Goal: Task Accomplishment & Management: Manage account settings

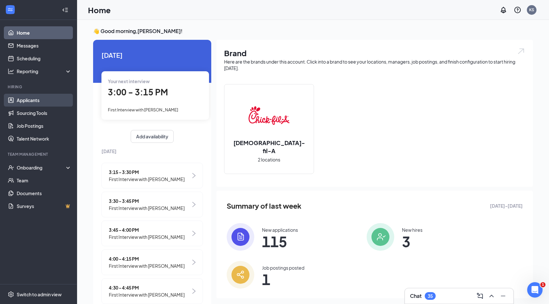
click at [42, 101] on link "Applicants" at bounding box center [44, 100] width 55 height 13
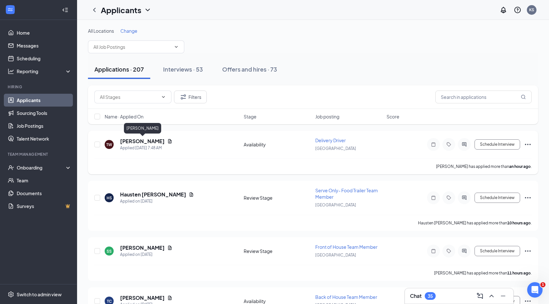
click at [155, 142] on h5 "[PERSON_NAME]" at bounding box center [142, 141] width 45 height 7
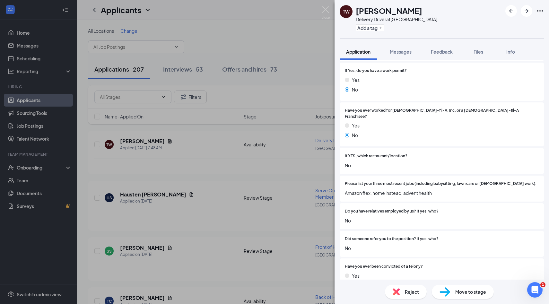
scroll to position [304, 0]
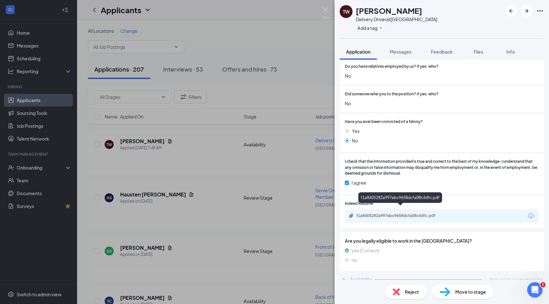
click at [427, 213] on div "f1a8405282a997ebc9658dcfa08c4dfc.pdf" at bounding box center [401, 215] width 90 height 5
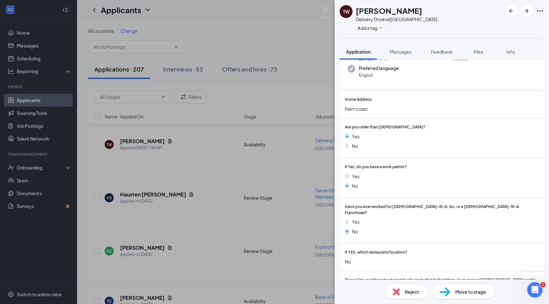
scroll to position [0, 0]
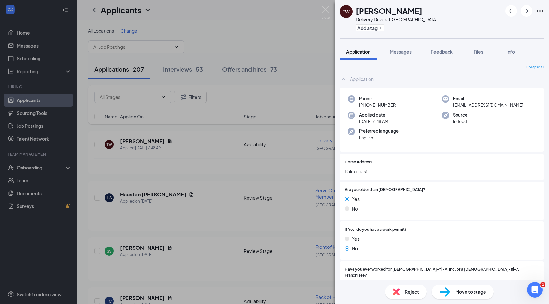
click at [405, 289] on span "Reject" at bounding box center [412, 291] width 14 height 7
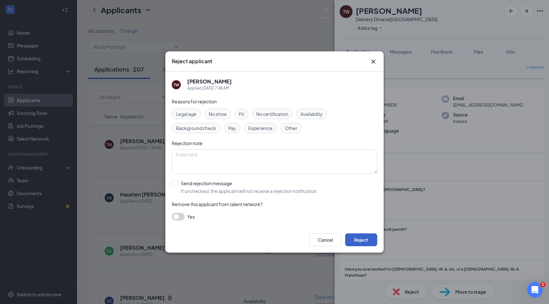
click at [373, 240] on button "Reject" at bounding box center [361, 239] width 32 height 13
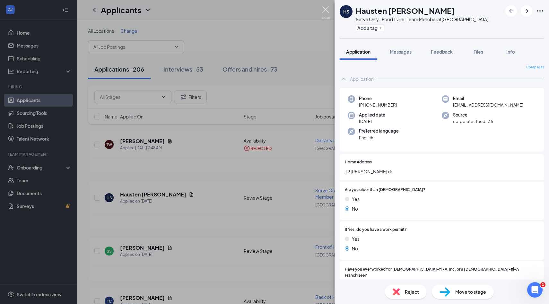
click at [326, 16] on img at bounding box center [326, 12] width 8 height 13
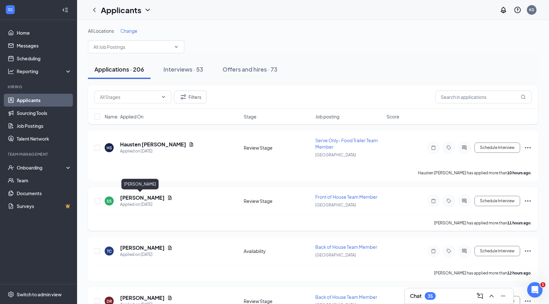
click at [136, 199] on h5 "[PERSON_NAME]" at bounding box center [142, 197] width 45 height 7
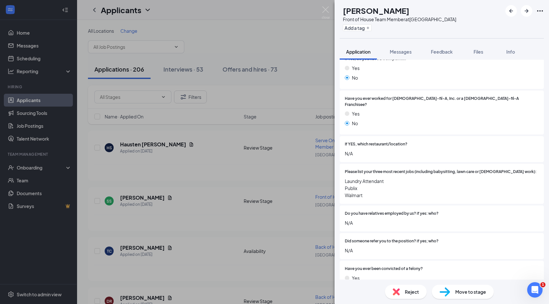
scroll to position [194, 0]
click at [329, 15] on img at bounding box center [326, 12] width 8 height 13
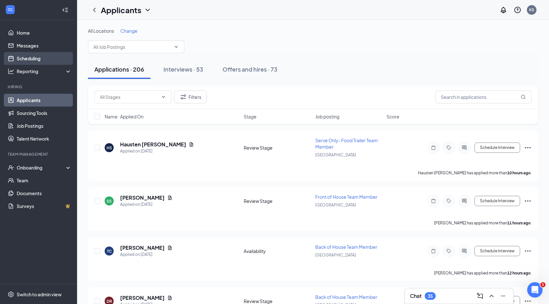
click at [42, 61] on link "Scheduling" at bounding box center [44, 58] width 55 height 13
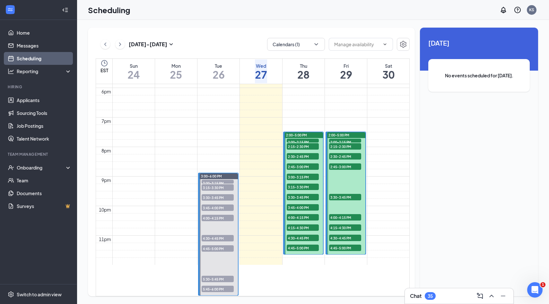
scroll to position [577, 0]
click at [222, 180] on span "3:00-3:15 PM" at bounding box center [218, 183] width 32 height 6
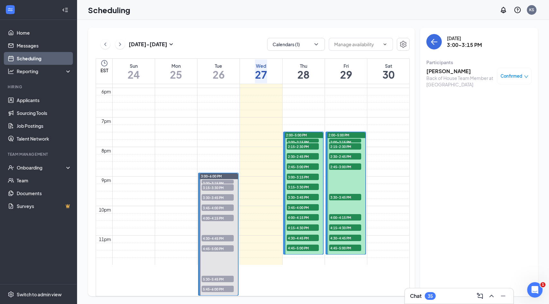
click at [445, 74] on h3 "[PERSON_NAME]" at bounding box center [459, 71] width 67 height 7
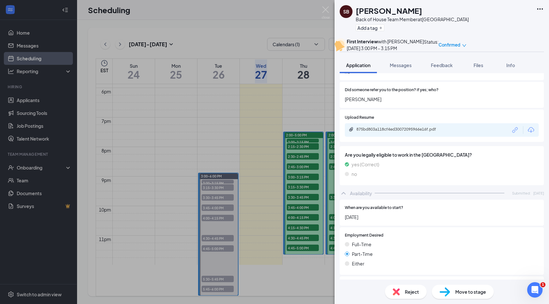
scroll to position [339, 0]
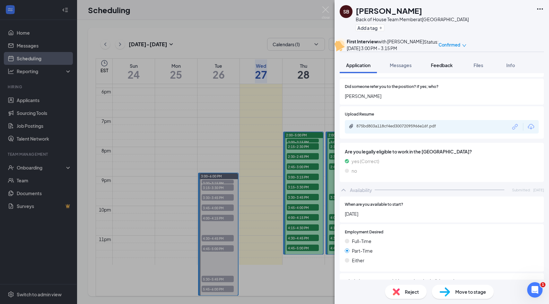
click at [440, 73] on button "Feedback" at bounding box center [441, 65] width 35 height 16
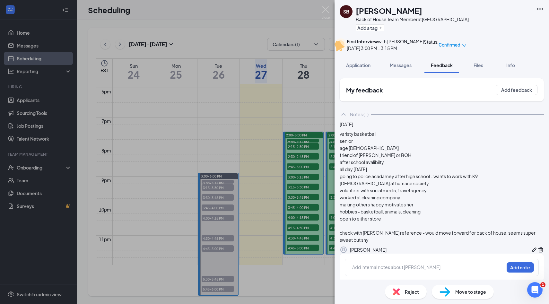
scroll to position [46, 0]
click at [328, 13] on img at bounding box center [326, 12] width 8 height 13
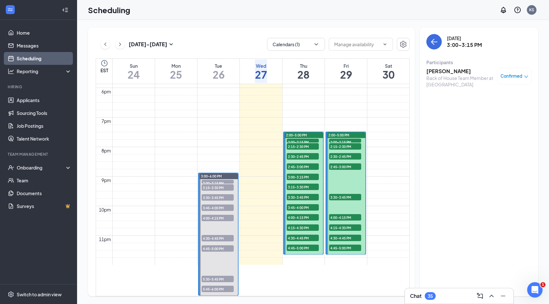
click at [227, 184] on span "3:15-3:30 PM" at bounding box center [218, 187] width 32 height 6
click at [431, 71] on h3 "[PERSON_NAME]" at bounding box center [459, 71] width 67 height 7
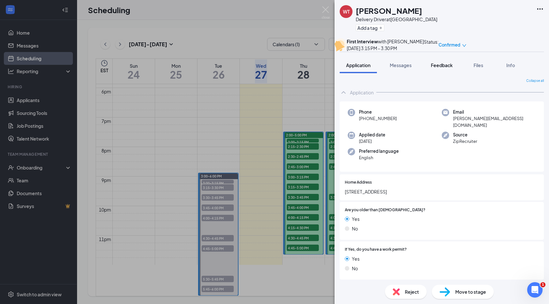
click at [435, 72] on button "Feedback" at bounding box center [441, 65] width 35 height 16
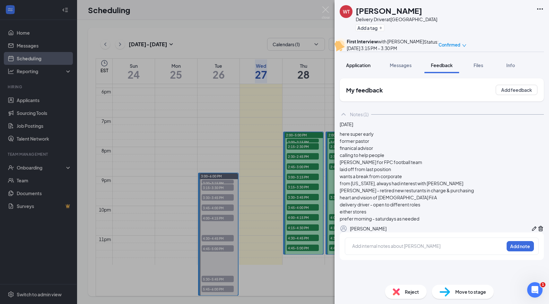
click at [369, 68] on div "Application" at bounding box center [358, 65] width 24 height 6
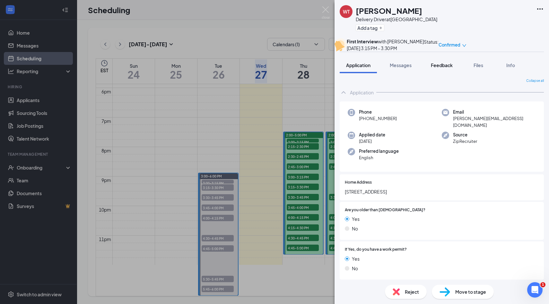
click at [452, 73] on button "Feedback" at bounding box center [441, 65] width 35 height 16
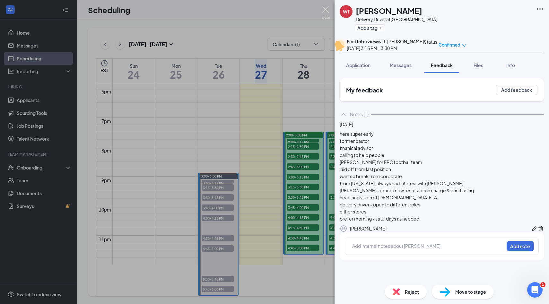
click at [328, 13] on img at bounding box center [326, 12] width 8 height 13
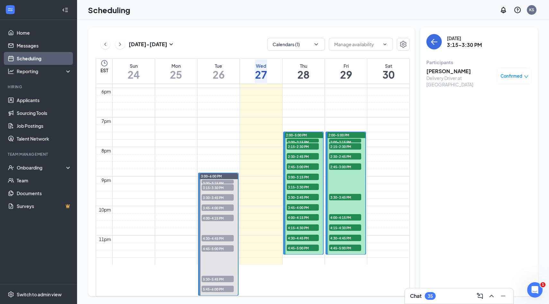
click at [224, 194] on span "3:30-3:45 PM" at bounding box center [218, 197] width 32 height 6
click at [456, 72] on h3 "[PERSON_NAME]" at bounding box center [459, 71] width 67 height 7
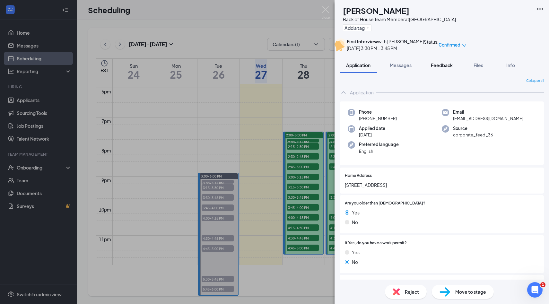
click at [441, 71] on button "Feedback" at bounding box center [441, 65] width 35 height 16
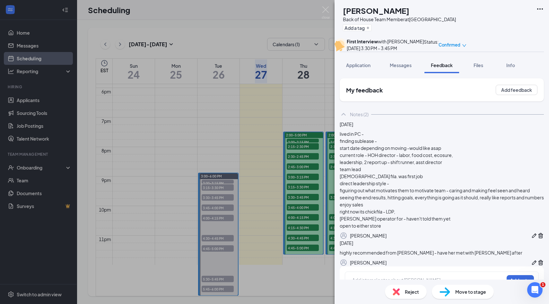
click at [360, 117] on div "Notes (2)" at bounding box center [359, 114] width 19 height 6
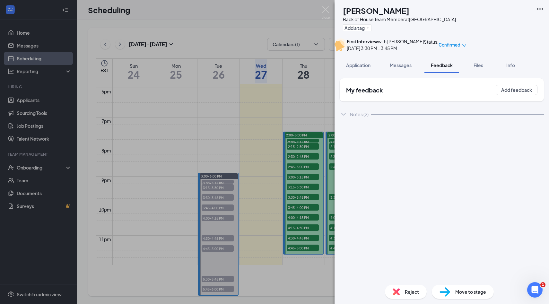
click at [360, 117] on div "Notes (2)" at bounding box center [359, 114] width 19 height 6
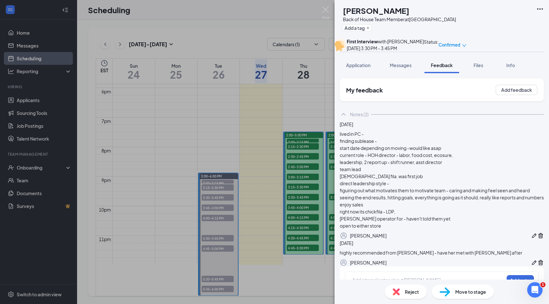
click at [360, 117] on div "Notes (2)" at bounding box center [359, 114] width 19 height 6
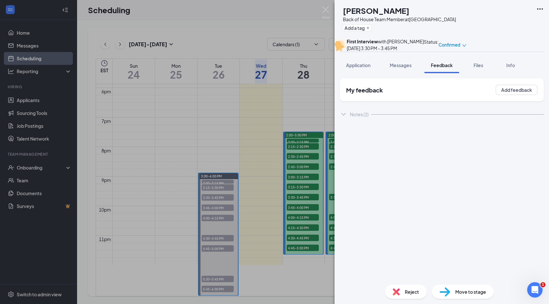
click at [360, 117] on div "Notes (2)" at bounding box center [359, 114] width 19 height 6
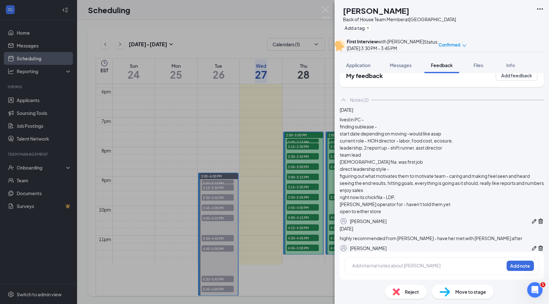
scroll to position [80, 0]
click at [323, 9] on img at bounding box center [326, 12] width 8 height 13
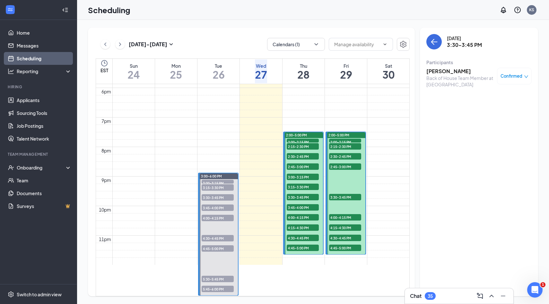
click at [219, 194] on span "3:30-3:45 PM" at bounding box center [218, 197] width 32 height 6
click at [218, 204] on span "3:45-4:00 PM" at bounding box center [218, 207] width 32 height 6
click at [431, 71] on h3 "[PERSON_NAME]" at bounding box center [459, 71] width 67 height 7
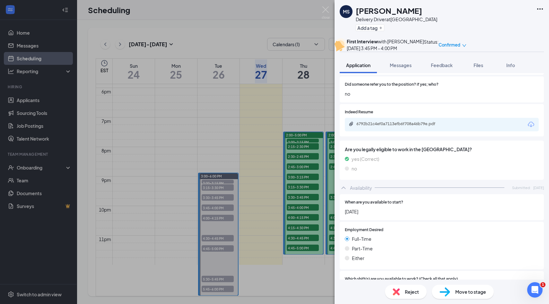
scroll to position [352, 0]
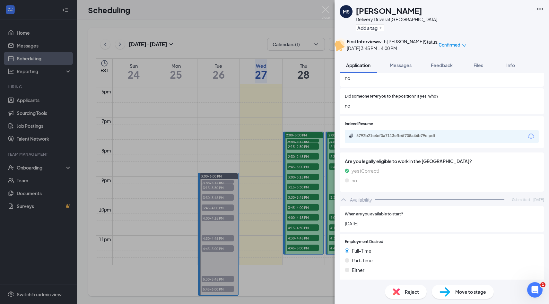
click at [422, 142] on div "6792b21c4ef0a7113efb6f708a46b79e.pdf" at bounding box center [442, 136] width 194 height 13
click at [422, 138] on div "6792b21c4ef0a7113efb6f708a46b79e.pdf" at bounding box center [401, 135] width 90 height 5
click at [443, 72] on button "Feedback" at bounding box center [441, 65] width 35 height 16
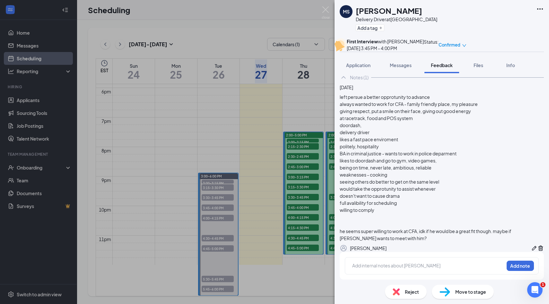
scroll to position [46, 0]
click at [352, 68] on span "Application" at bounding box center [358, 65] width 24 height 6
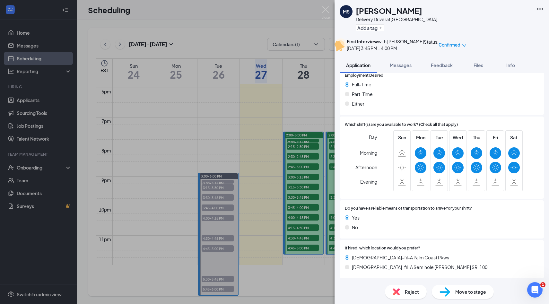
scroll to position [521, 0]
click at [451, 68] on span "Feedback" at bounding box center [442, 65] width 22 height 6
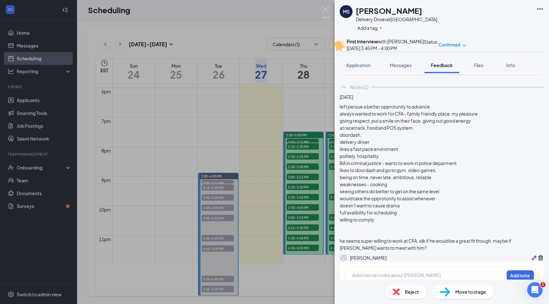
scroll to position [29, 0]
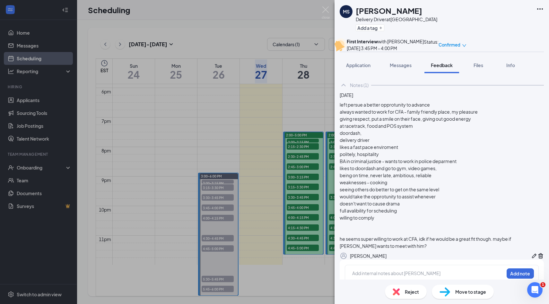
click at [323, 6] on div "[PERSON_NAME] Delivery Driver at [GEOGRAPHIC_DATA] Add a tag First Interview wi…" at bounding box center [274, 152] width 549 height 304
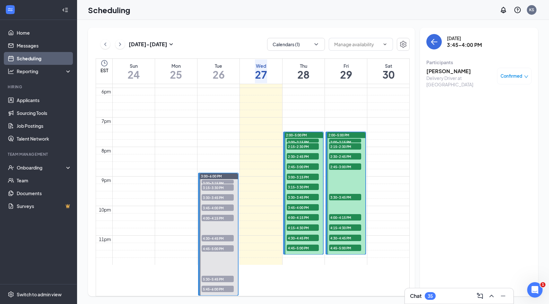
click at [224, 215] on span "4:00-4:15 PM" at bounding box center [218, 218] width 32 height 6
click at [448, 73] on h3 "[PERSON_NAME]" at bounding box center [459, 71] width 67 height 7
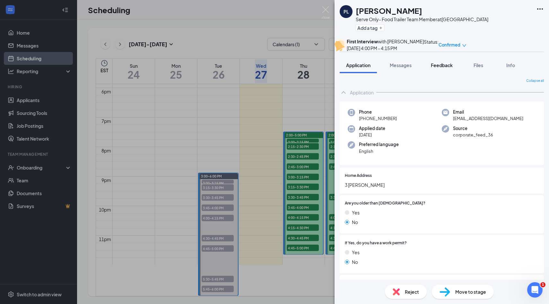
click at [439, 68] on span "Feedback" at bounding box center [442, 65] width 22 height 6
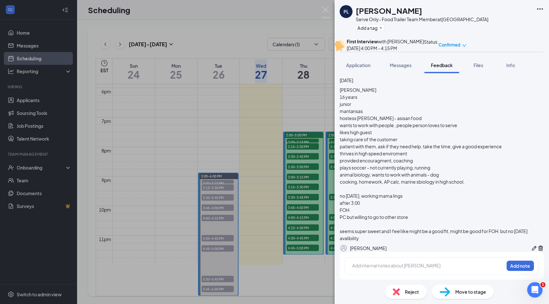
scroll to position [50, 0]
click at [327, 13] on img at bounding box center [326, 12] width 8 height 13
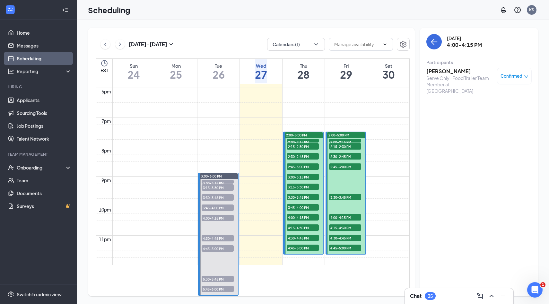
click at [224, 235] on span "4:30-4:45 PM" at bounding box center [218, 238] width 32 height 6
click at [220, 245] on span "4:45-5:00 PM" at bounding box center [218, 248] width 32 height 6
click at [220, 235] on span "4:30-4:45 PM" at bounding box center [218, 238] width 32 height 6
click at [228, 245] on span "4:45-5:00 PM" at bounding box center [218, 248] width 32 height 6
click at [451, 73] on h3 "[PERSON_NAME]" at bounding box center [459, 71] width 67 height 7
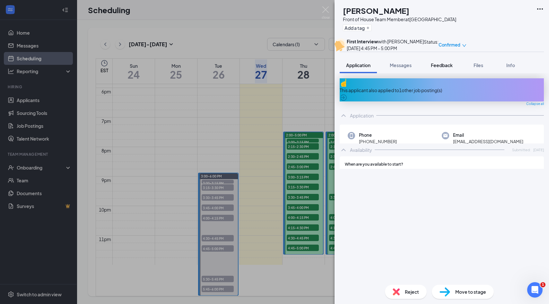
click at [439, 73] on button "Feedback" at bounding box center [441, 65] width 35 height 16
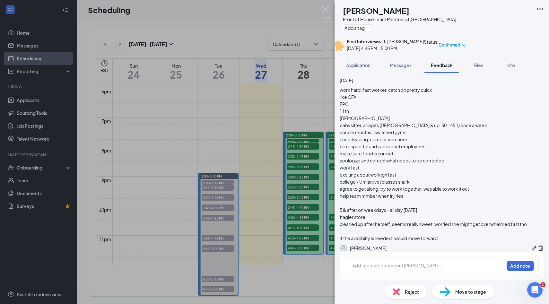
scroll to position [54, 0]
click at [355, 68] on span "Application" at bounding box center [358, 65] width 24 height 6
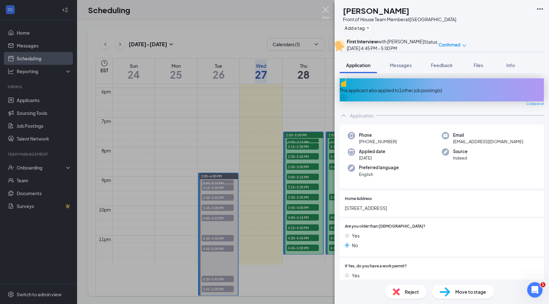
click at [326, 15] on img at bounding box center [326, 12] width 8 height 13
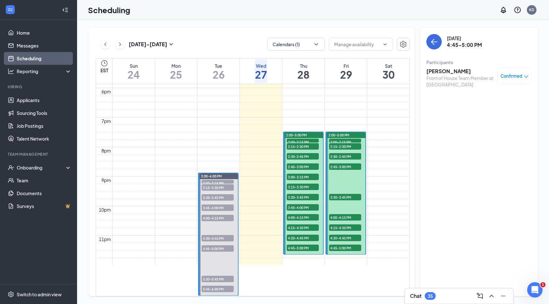
click at [228, 276] on span "5:30-5:45 PM" at bounding box center [218, 279] width 32 height 6
click at [441, 73] on h3 "[PERSON_NAME]" at bounding box center [459, 71] width 67 height 7
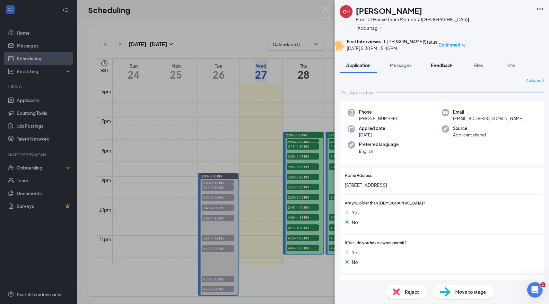
click at [438, 68] on span "Feedback" at bounding box center [442, 65] width 22 height 6
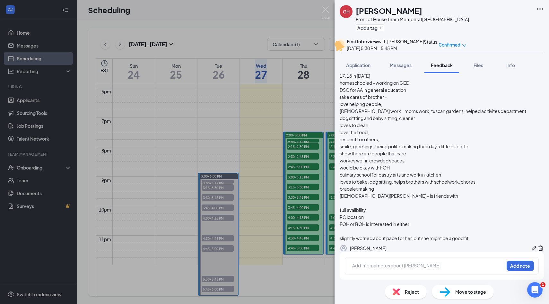
scroll to position [96, 0]
click at [323, 15] on img at bounding box center [326, 12] width 8 height 13
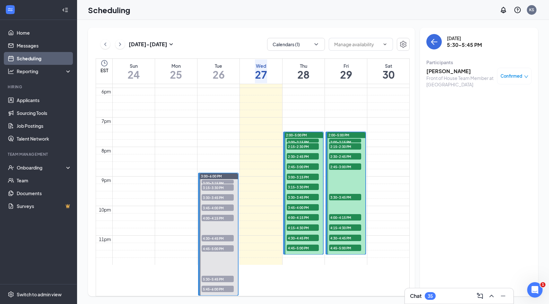
scroll to position [591, 0]
click at [26, 101] on link "Applicants" at bounding box center [44, 100] width 55 height 13
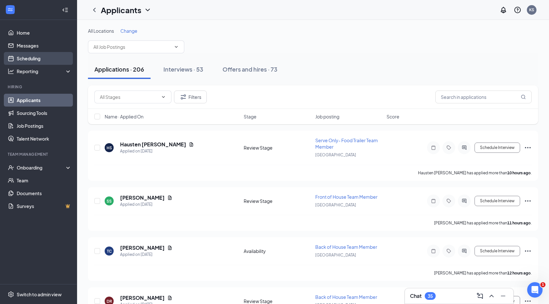
click at [45, 58] on link "Scheduling" at bounding box center [44, 58] width 55 height 13
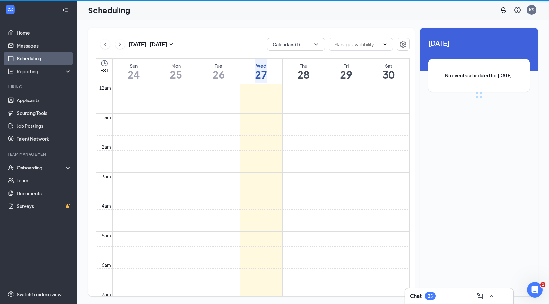
scroll to position [315, 0]
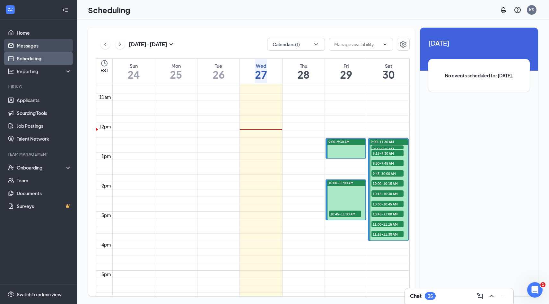
click at [45, 51] on link "Messages" at bounding box center [44, 45] width 55 height 13
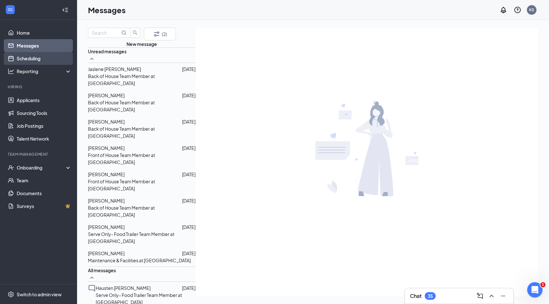
click at [46, 56] on link "Scheduling" at bounding box center [44, 58] width 55 height 13
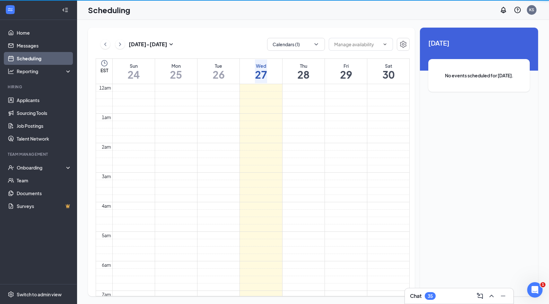
scroll to position [315, 0]
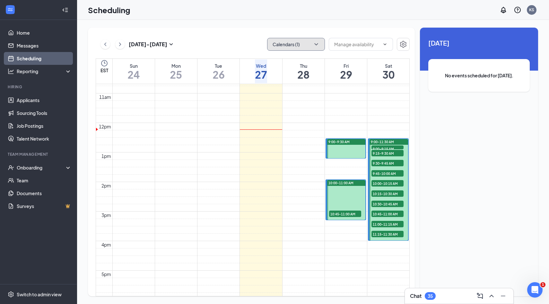
click at [311, 43] on button "Calendars (1)" at bounding box center [296, 44] width 58 height 13
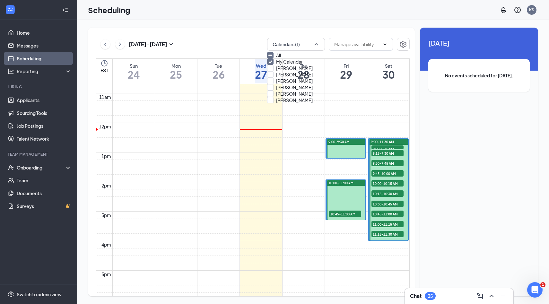
click at [315, 90] on div "[PERSON_NAME]" at bounding box center [296, 87] width 58 height 6
checkbox input "true"
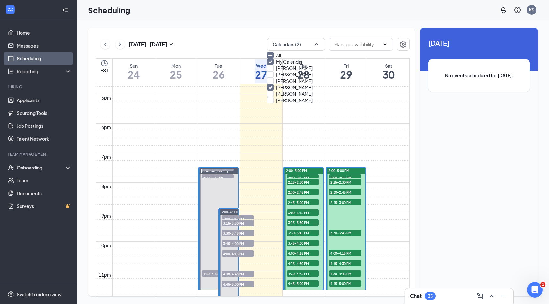
scroll to position [498, 0]
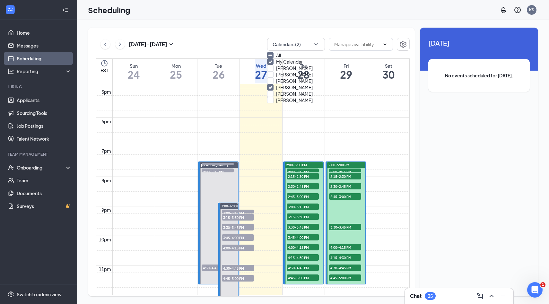
click at [214, 265] on span "4:30-4:45 PM" at bounding box center [218, 267] width 32 height 6
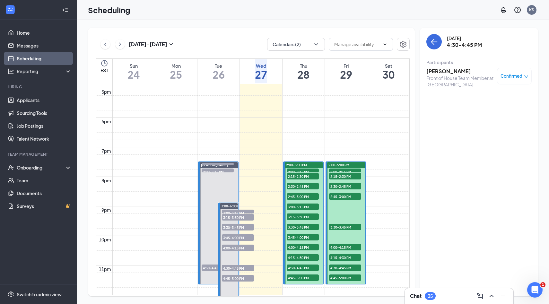
click at [212, 176] on div "1" at bounding box center [218, 172] width 32 height 6
click at [212, 268] on span "4:30-4:45 PM" at bounding box center [218, 267] width 32 height 6
click at [463, 73] on h3 "[PERSON_NAME]" at bounding box center [459, 71] width 67 height 7
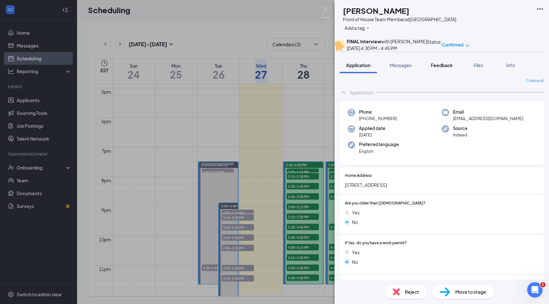
click at [441, 68] on span "Feedback" at bounding box center [442, 65] width 22 height 6
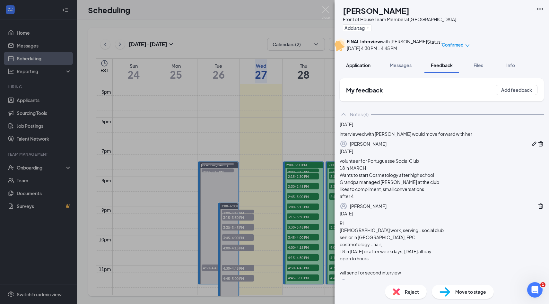
click at [360, 68] on span "Application" at bounding box center [358, 65] width 24 height 6
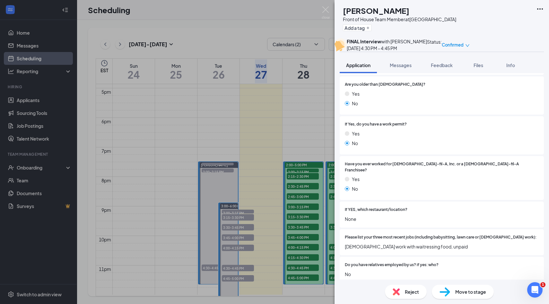
scroll to position [123, 0]
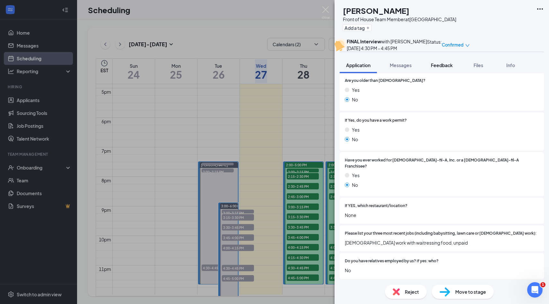
click at [438, 73] on button "Feedback" at bounding box center [441, 65] width 35 height 16
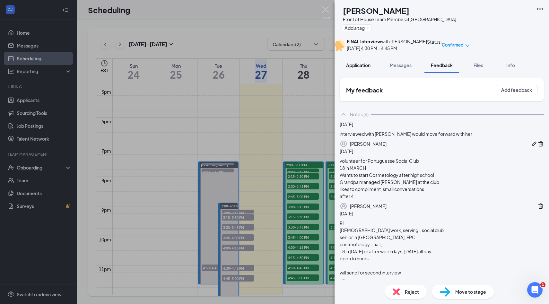
click at [361, 68] on span "Application" at bounding box center [358, 65] width 24 height 6
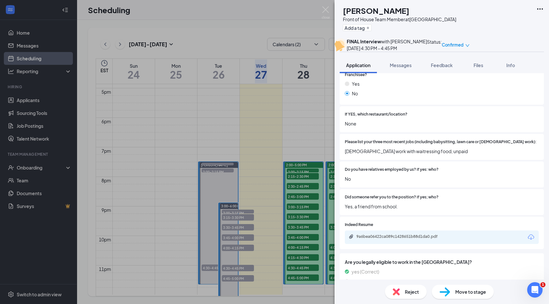
scroll to position [214, 0]
click at [325, 13] on img at bounding box center [326, 12] width 8 height 13
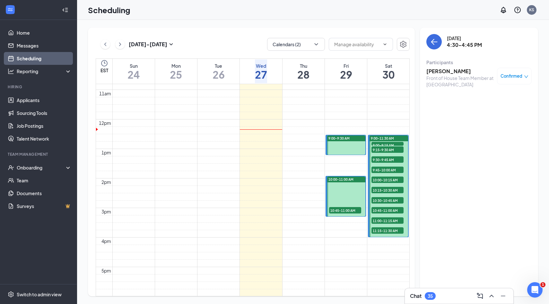
scroll to position [318, 0]
click at [353, 210] on span "10:45-11:00 AM" at bounding box center [345, 211] width 32 height 6
click at [121, 42] on icon "ChevronRight" at bounding box center [120, 44] width 6 height 8
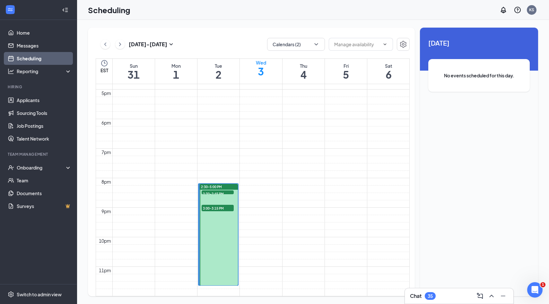
scroll to position [541, 0]
click at [210, 190] on span "2:30-2:45 PM" at bounding box center [218, 193] width 32 height 6
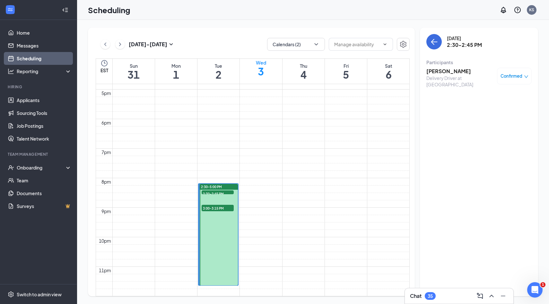
click at [212, 205] on span "3:00-3:15 PM" at bounding box center [218, 208] width 32 height 6
click at [43, 103] on link "Applicants" at bounding box center [44, 100] width 55 height 13
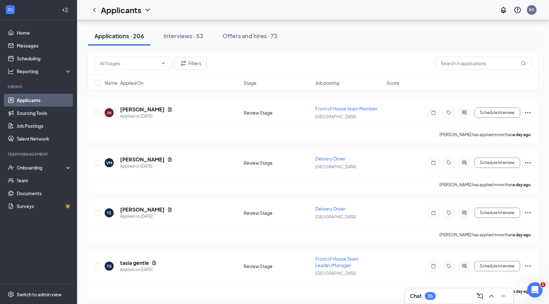
scroll to position [932, 0]
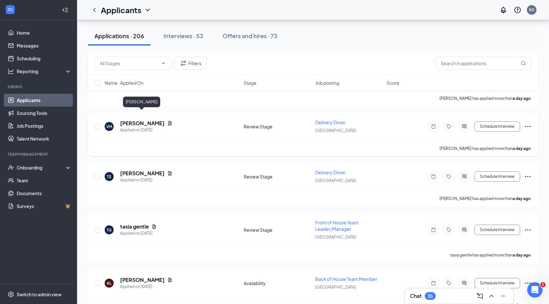
click at [157, 120] on h5 "[PERSON_NAME]" at bounding box center [142, 123] width 45 height 7
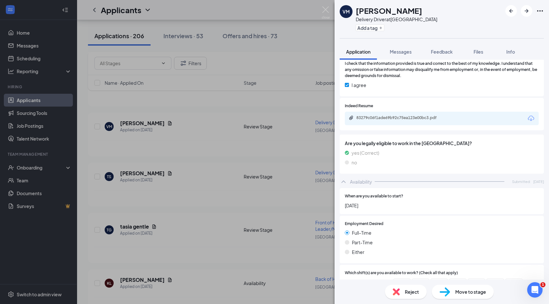
scroll to position [420, 0]
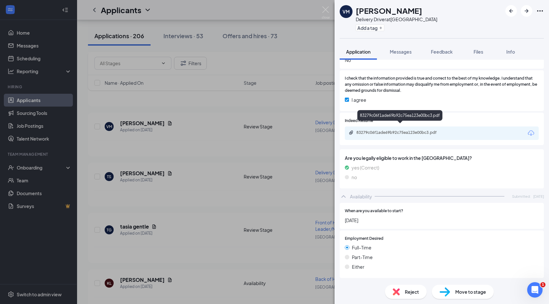
click at [384, 130] on div "83279c06f1ade69b92c75ea123e00bc3.pdf" at bounding box center [401, 132] width 90 height 5
click at [326, 12] on img at bounding box center [326, 12] width 8 height 13
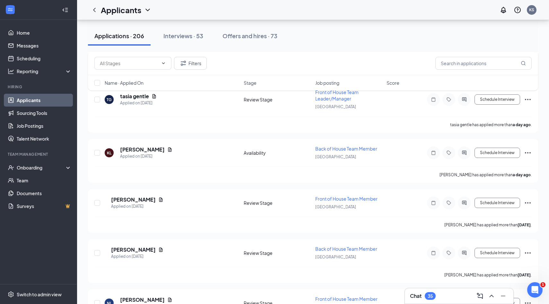
scroll to position [1123, 0]
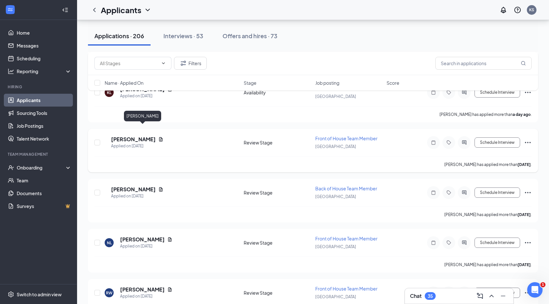
click at [156, 136] on h5 "[PERSON_NAME]" at bounding box center [133, 139] width 45 height 7
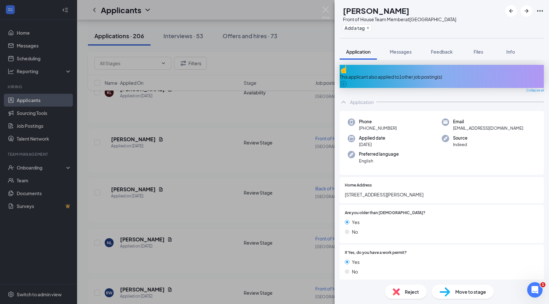
click at [410, 291] on span "Reject" at bounding box center [412, 291] width 14 height 7
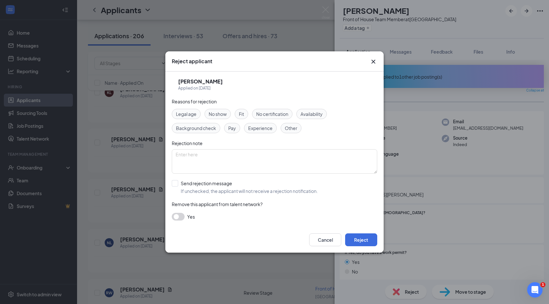
click at [213, 129] on span "Background check" at bounding box center [196, 128] width 40 height 7
click at [362, 239] on button "Reject" at bounding box center [361, 239] width 32 height 13
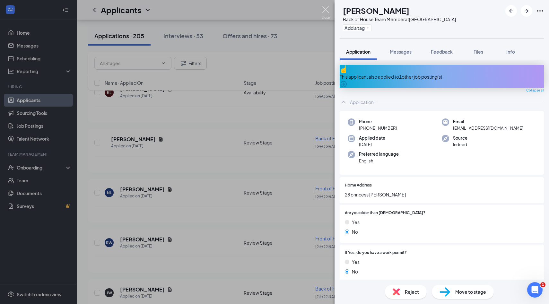
click at [325, 11] on img at bounding box center [326, 12] width 8 height 13
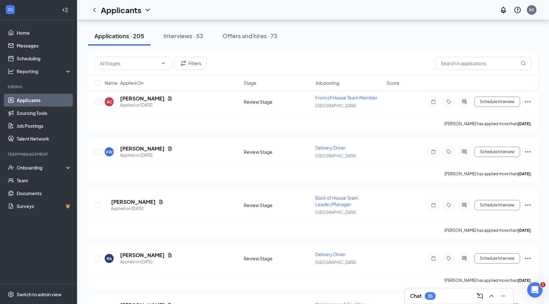
scroll to position [1516, 0]
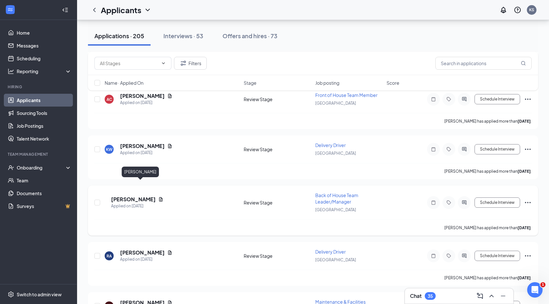
click at [141, 196] on h5 "[PERSON_NAME]" at bounding box center [133, 199] width 45 height 7
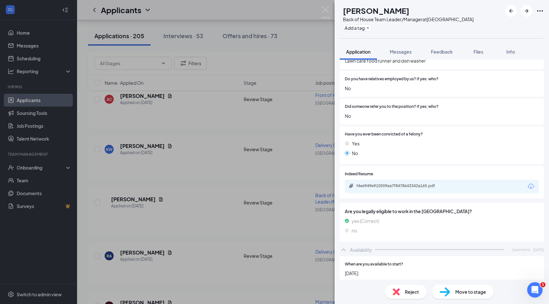
scroll to position [287, 0]
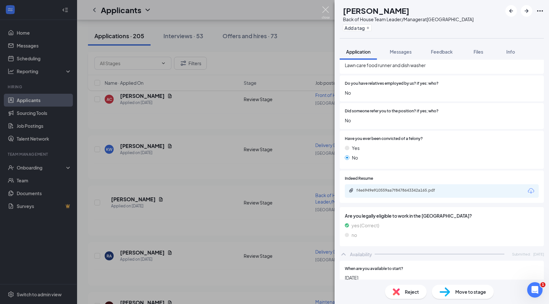
click at [327, 15] on img at bounding box center [326, 12] width 8 height 13
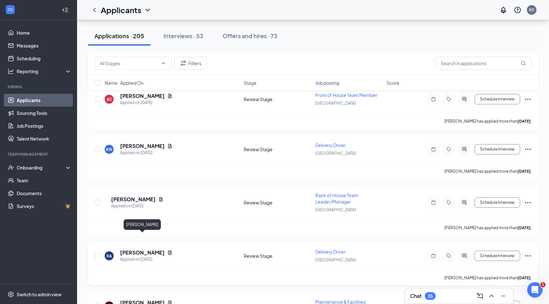
click at [154, 249] on h5 "[PERSON_NAME]" at bounding box center [142, 252] width 45 height 7
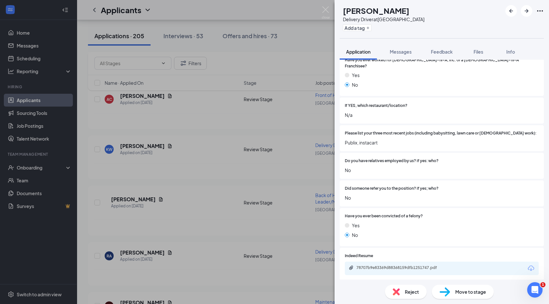
scroll to position [231, 0]
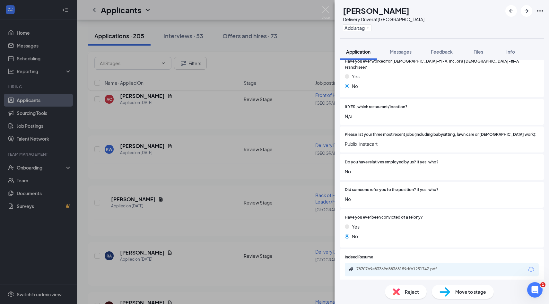
click at [407, 290] on span "Reject" at bounding box center [412, 291] width 14 height 7
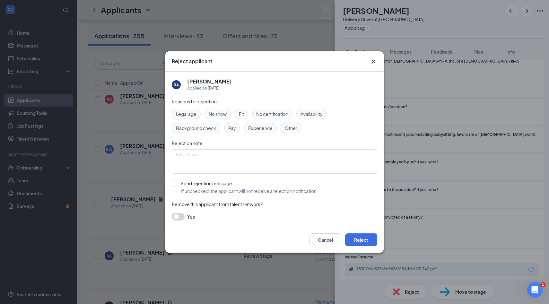
click at [312, 117] on div "Availability" at bounding box center [311, 114] width 30 height 10
click at [365, 243] on button "Reject" at bounding box center [361, 239] width 32 height 13
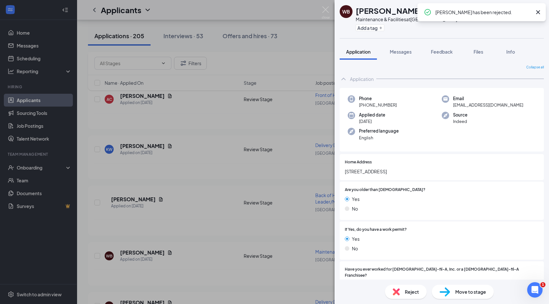
scroll to position [516, 0]
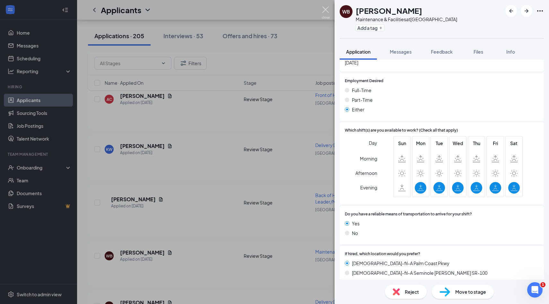
click at [323, 14] on img at bounding box center [326, 12] width 8 height 13
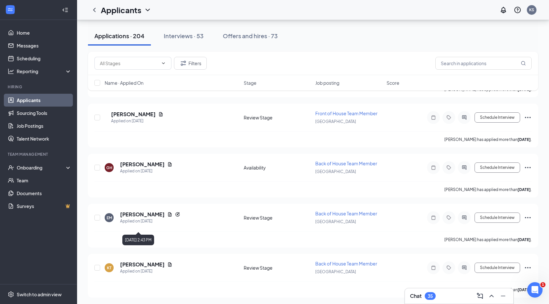
scroll to position [4499, 0]
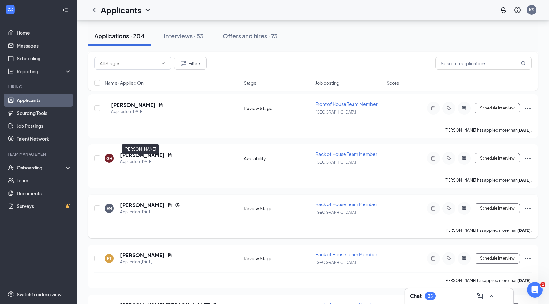
click at [143, 202] on h5 "[PERSON_NAME]" at bounding box center [142, 205] width 45 height 7
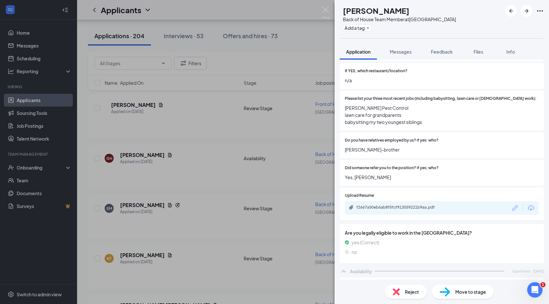
scroll to position [285, 0]
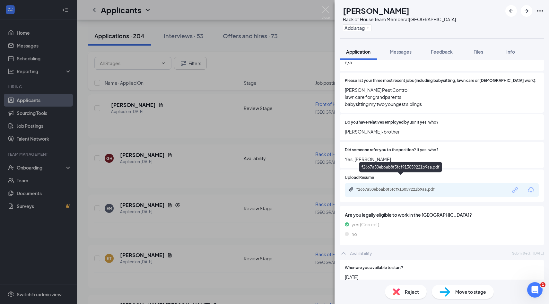
click at [419, 187] on div "f2667a50eb6ab8f5fcf913059221b9aa.pdf" at bounding box center [401, 190] width 104 height 6
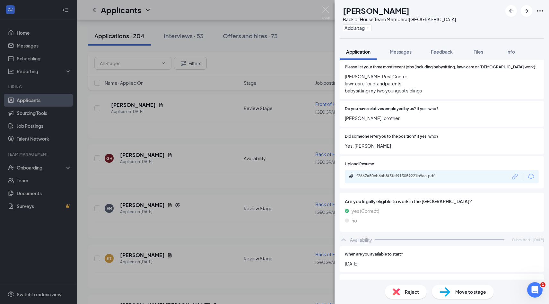
scroll to position [298, 0]
click at [469, 295] on span "Move to stage" at bounding box center [470, 291] width 31 height 7
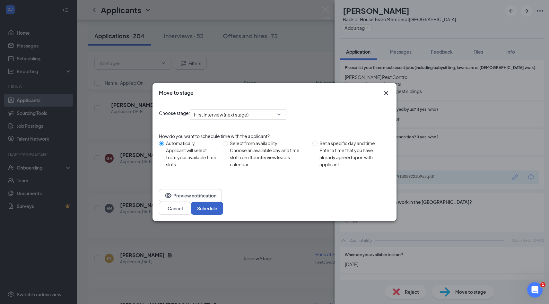
click at [223, 205] on button "Schedule" at bounding box center [207, 208] width 32 height 13
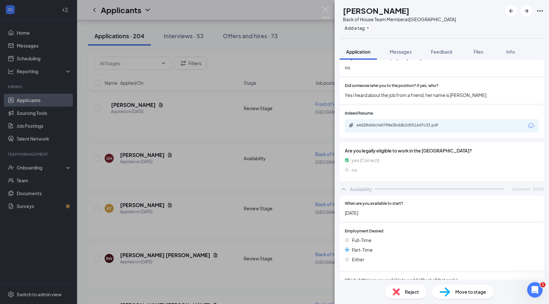
scroll to position [311, 0]
click at [326, 11] on img at bounding box center [326, 12] width 8 height 13
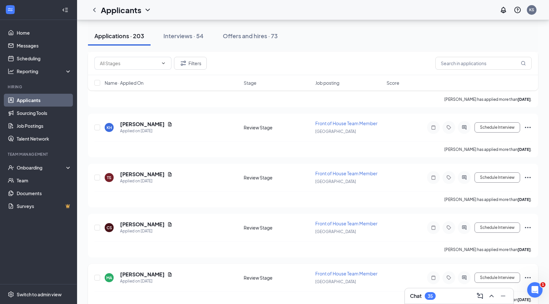
scroll to position [4873, 0]
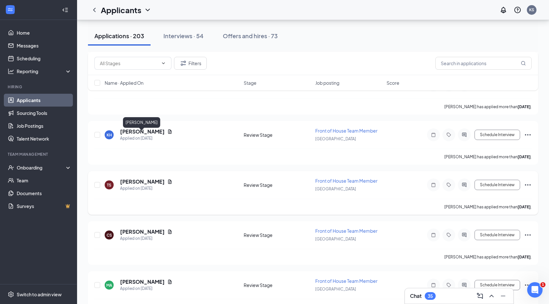
click at [150, 178] on h5 "[PERSON_NAME]" at bounding box center [142, 181] width 45 height 7
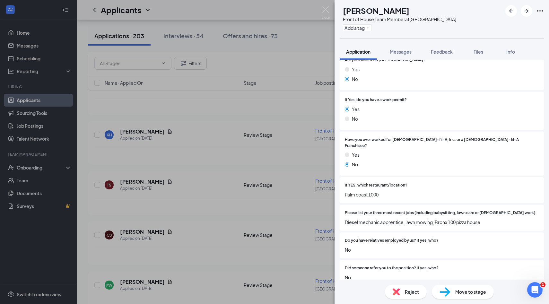
scroll to position [129, 0]
click at [328, 13] on img at bounding box center [326, 12] width 8 height 13
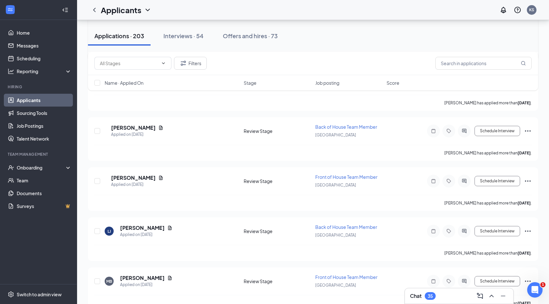
scroll to position [5076, 0]
click at [147, 175] on h5 "[PERSON_NAME]" at bounding box center [133, 178] width 45 height 7
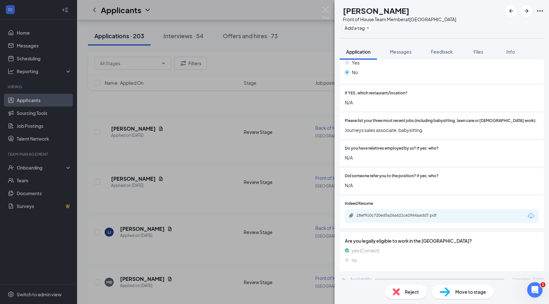
scroll to position [236, 0]
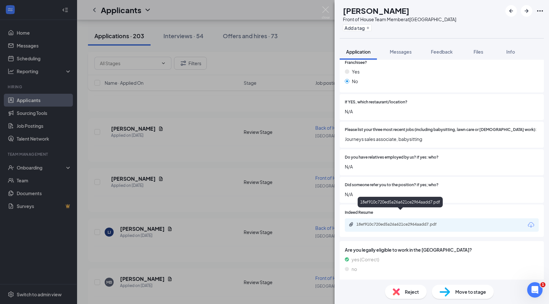
click at [422, 222] on div "18ef910c720ed5a26a621ce2964aadd7.pdf" at bounding box center [401, 224] width 90 height 5
click at [321, 14] on div "HM [PERSON_NAME] Front of House Team Member at [GEOGRAPHIC_DATA] Add a tag Appl…" at bounding box center [274, 152] width 549 height 304
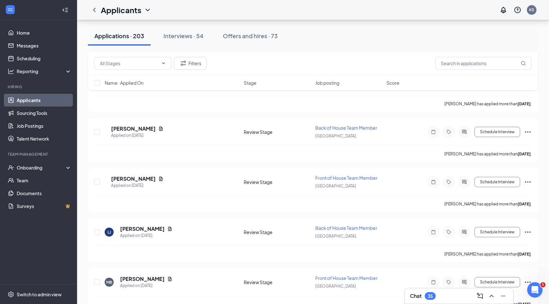
click at [331, 13] on div "Applicants KS" at bounding box center [313, 10] width 472 height 20
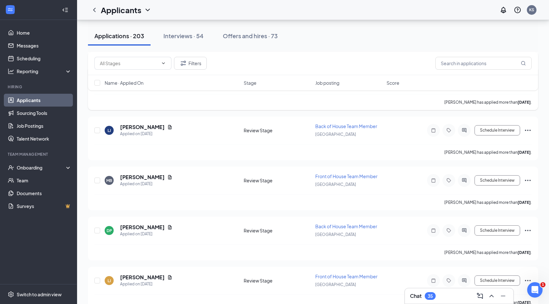
scroll to position [5188, 0]
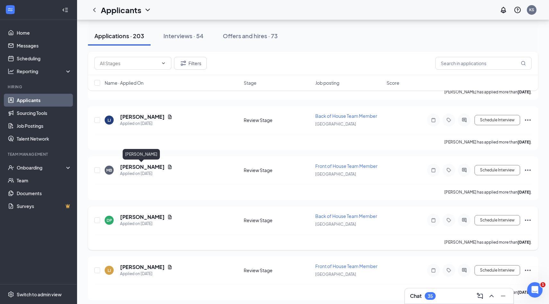
click at [155, 213] on h5 "[PERSON_NAME]" at bounding box center [142, 216] width 45 height 7
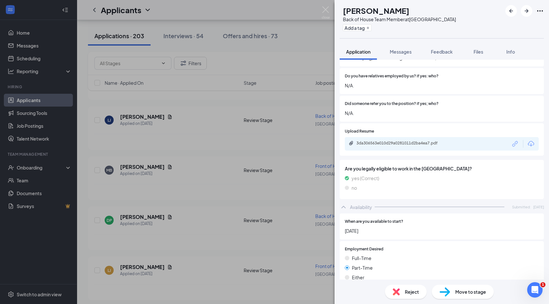
scroll to position [290, 0]
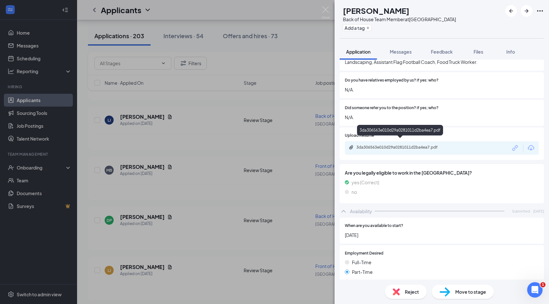
click at [434, 145] on div "3da306563e010d29a0281011d2ba4ea7.pdf" at bounding box center [401, 147] width 90 height 5
click at [325, 8] on img at bounding box center [326, 12] width 8 height 13
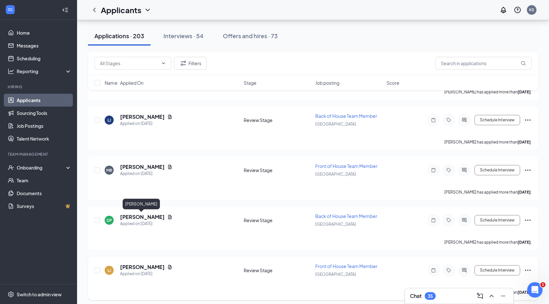
click at [142, 263] on h5 "[PERSON_NAME]" at bounding box center [142, 266] width 45 height 7
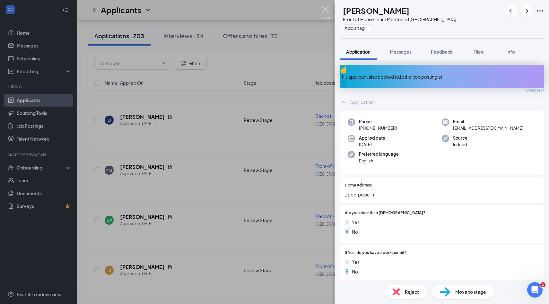
click at [326, 11] on img at bounding box center [326, 12] width 8 height 13
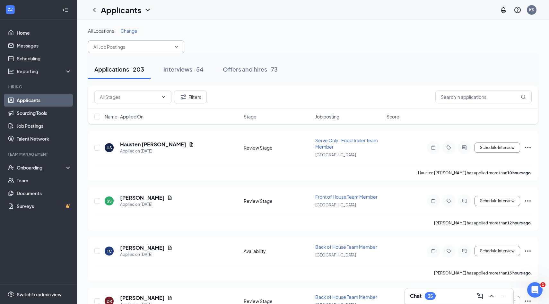
click at [174, 52] on span at bounding box center [136, 46] width 96 height 13
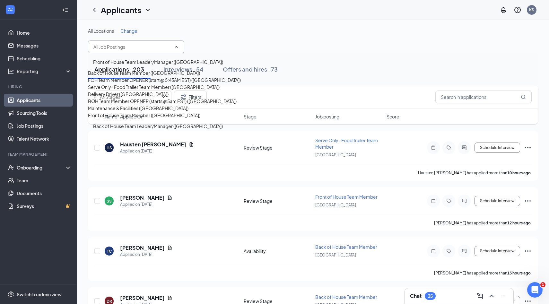
click at [174, 47] on icon "ChevronUp" at bounding box center [176, 46] width 5 height 5
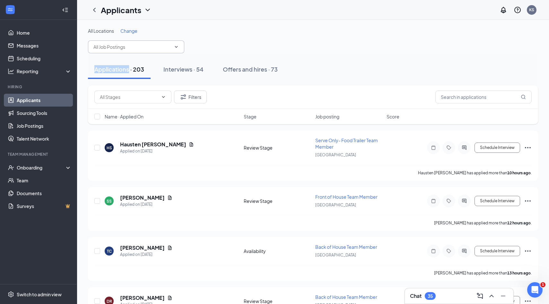
click at [174, 47] on icon "ChevronDown" at bounding box center [176, 46] width 5 height 5
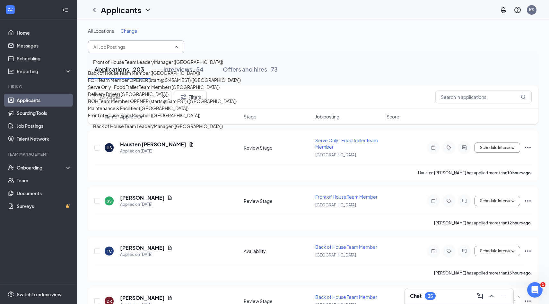
click at [164, 76] on div "Back of House Team Member ([GEOGRAPHIC_DATA])" at bounding box center [144, 72] width 112 height 7
type input "Back of House Team Member ([GEOGRAPHIC_DATA])"
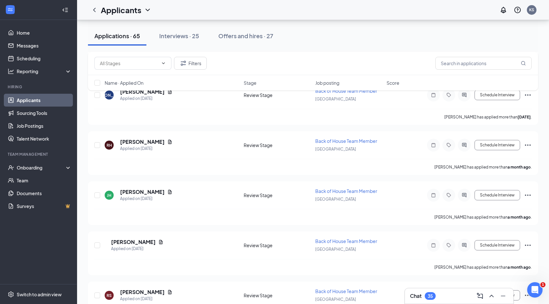
scroll to position [3058, 0]
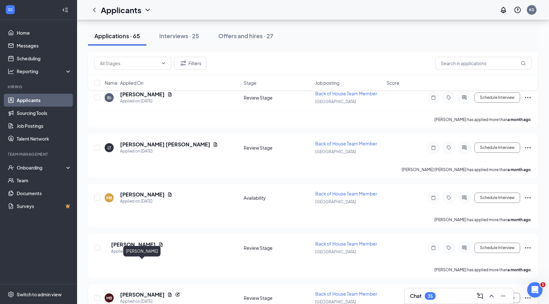
click at [147, 291] on h5 "[PERSON_NAME]" at bounding box center [142, 294] width 45 height 7
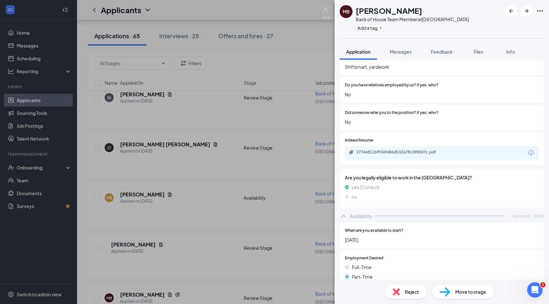
scroll to position [307, 0]
click at [421, 150] on div "277e6811b9f36f686db32a78c398307c.pdf" at bounding box center [401, 152] width 90 height 5
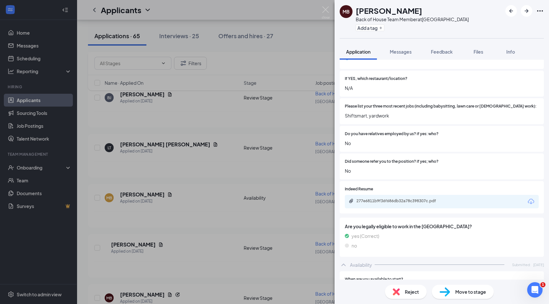
scroll to position [480, 0]
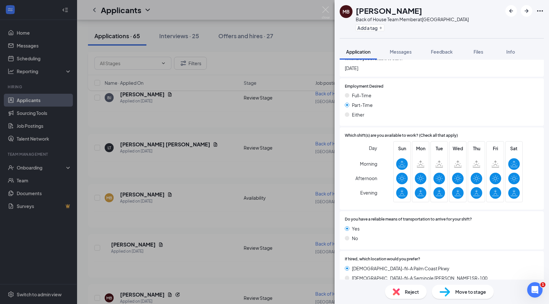
click at [409, 286] on div "Reject" at bounding box center [406, 292] width 42 height 14
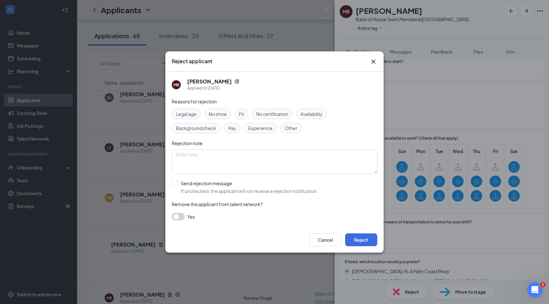
click at [267, 129] on span "Experience" at bounding box center [260, 128] width 24 height 7
click at [194, 117] on div "Legal age" at bounding box center [186, 114] width 29 height 10
click at [323, 116] on span "Availability" at bounding box center [311, 113] width 22 height 7
click at [370, 238] on button "Reject" at bounding box center [361, 239] width 32 height 13
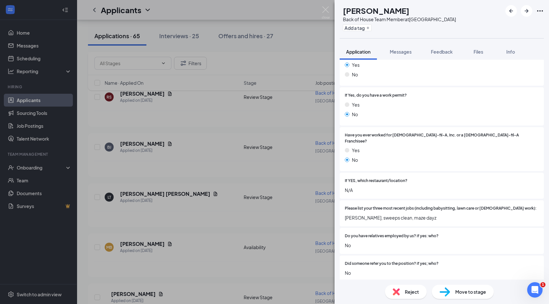
scroll to position [337, 0]
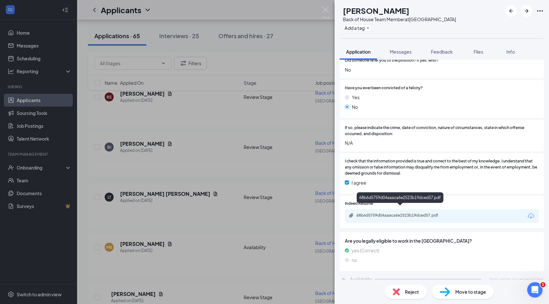
click at [408, 213] on div "68b6d5759d04aaaca6e2523b19dced57.pdf" at bounding box center [401, 215] width 90 height 5
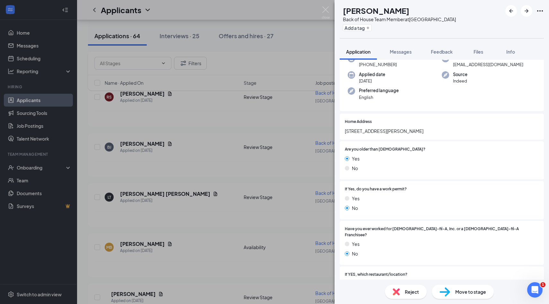
scroll to position [0, 0]
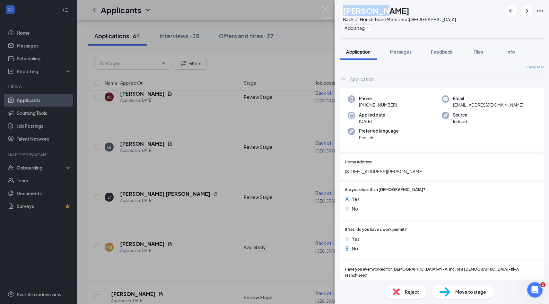
drag, startPoint x: 356, startPoint y: 8, endPoint x: 392, endPoint y: 10, distance: 35.6
click at [392, 10] on div "[PERSON_NAME]" at bounding box center [399, 10] width 113 height 11
copy h1 "[PERSON_NAME]"
click at [324, 10] on img at bounding box center [326, 12] width 8 height 13
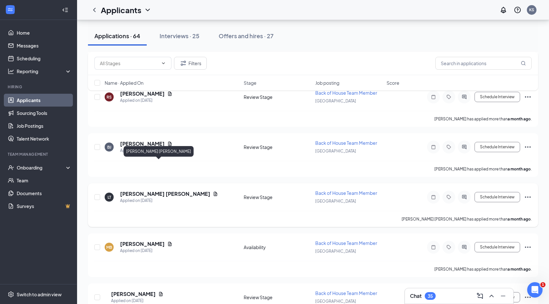
click at [154, 190] on h5 "[PERSON_NAME] [PERSON_NAME]" at bounding box center [165, 193] width 90 height 7
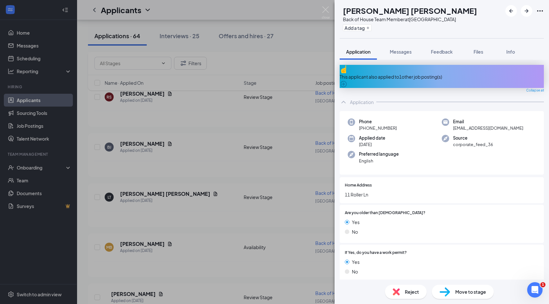
click at [451, 76] on div "This applicant also applied to 1 other job posting(s)" at bounding box center [442, 76] width 204 height 23
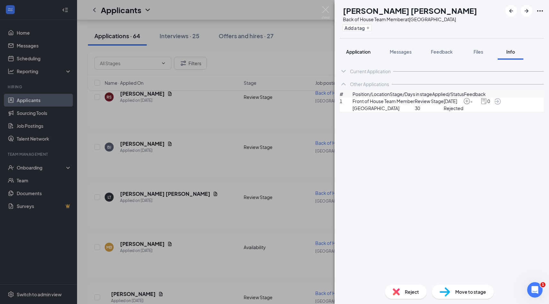
click at [361, 52] on span "Application" at bounding box center [358, 52] width 24 height 6
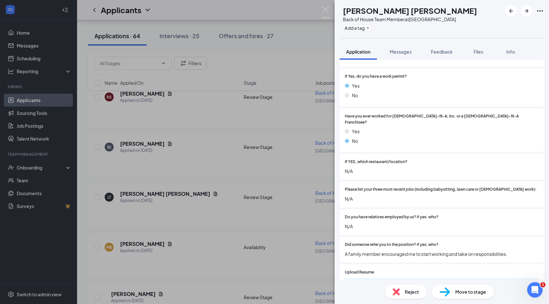
scroll to position [204, 0]
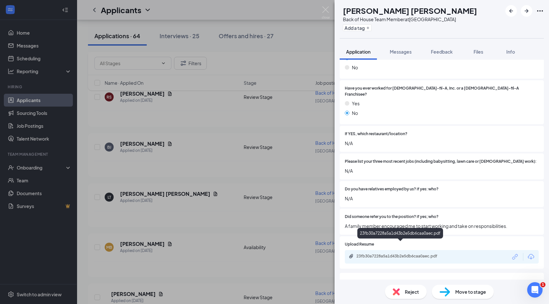
click at [408, 254] on div "23fb30a7228a5a1d43b2e5db6caa0aec.pdf" at bounding box center [401, 256] width 90 height 5
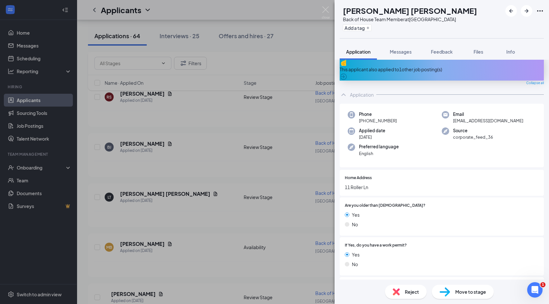
scroll to position [0, 0]
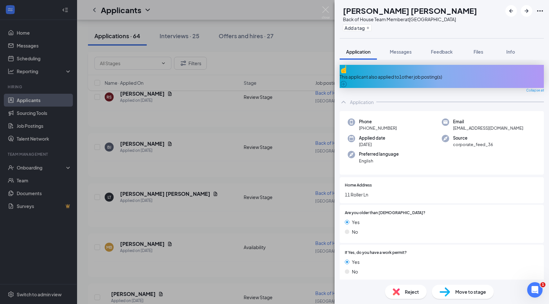
click at [463, 296] on div "Move to stage" at bounding box center [463, 292] width 62 height 14
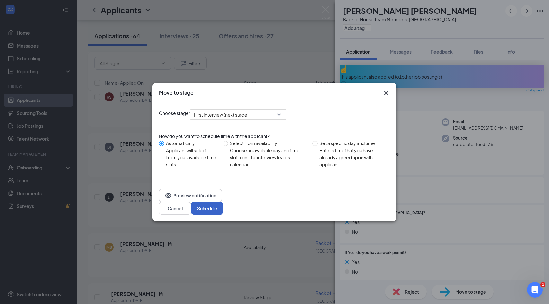
click at [223, 207] on button "Schedule" at bounding box center [207, 208] width 32 height 13
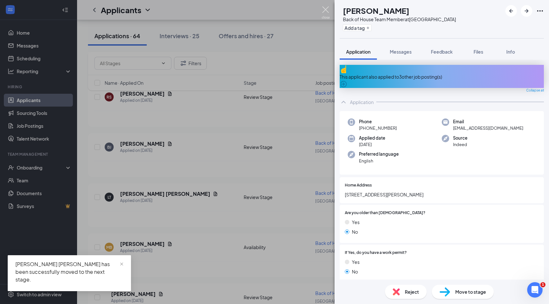
click at [324, 9] on img at bounding box center [326, 12] width 8 height 13
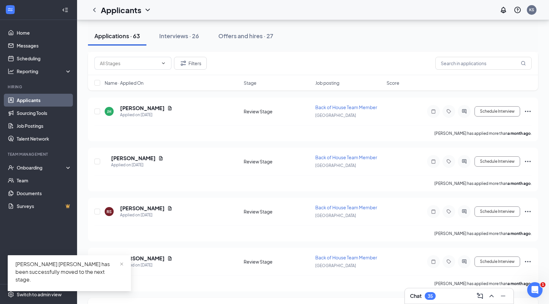
scroll to position [2893, 0]
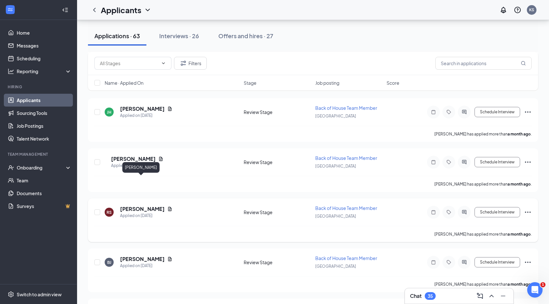
click at [151, 205] on h5 "[PERSON_NAME]" at bounding box center [142, 208] width 45 height 7
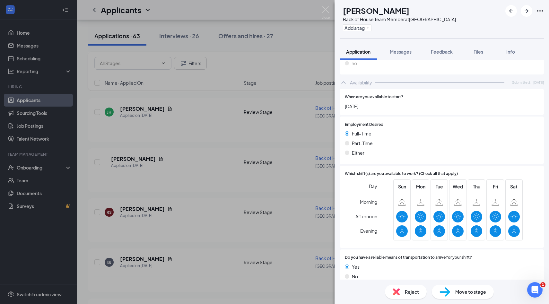
scroll to position [480, 0]
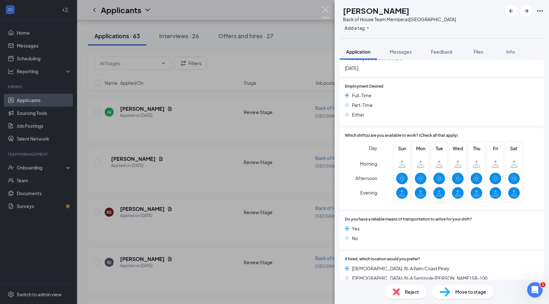
click at [329, 9] on img at bounding box center [326, 12] width 8 height 13
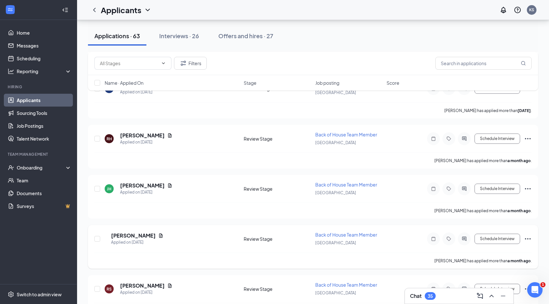
scroll to position [2792, 0]
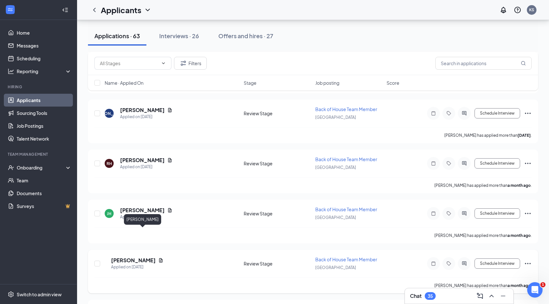
click at [148, 257] on h5 "[PERSON_NAME]" at bounding box center [133, 260] width 45 height 7
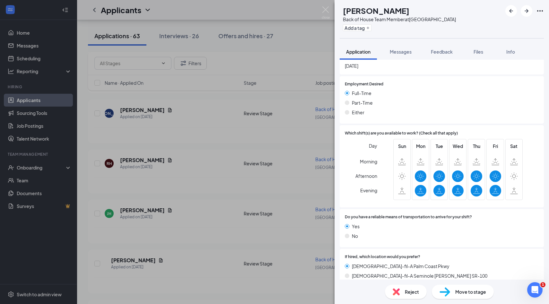
scroll to position [476, 0]
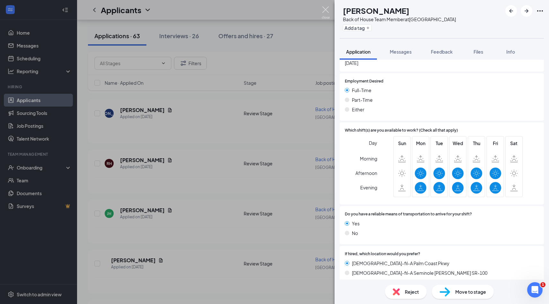
click at [327, 11] on img at bounding box center [326, 12] width 8 height 13
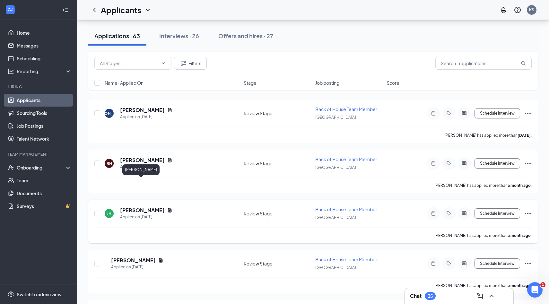
click at [148, 207] on h5 "[PERSON_NAME]" at bounding box center [142, 210] width 45 height 7
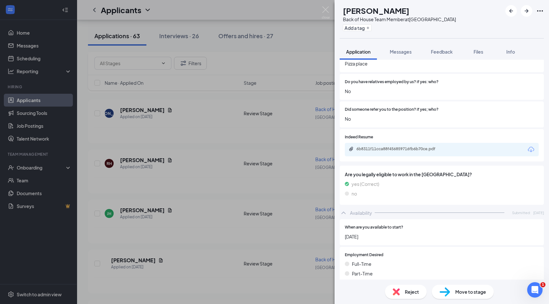
scroll to position [273, 0]
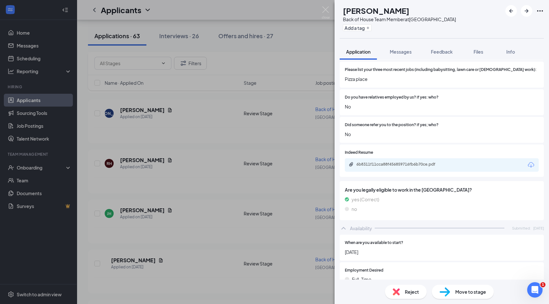
click at [422, 163] on div "6b8311f11cca88f456859716fb6b70ce.pdf" at bounding box center [442, 164] width 194 height 13
click at [422, 162] on div "6b8311f11cca88f456859716fb6b70ce.pdf" at bounding box center [401, 164] width 90 height 5
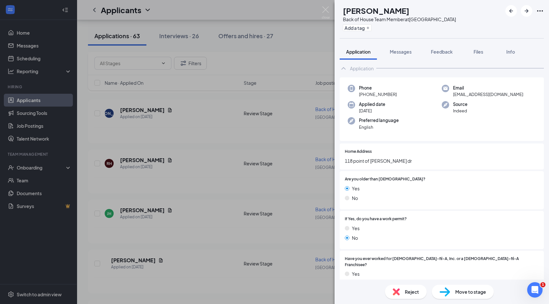
scroll to position [0, 0]
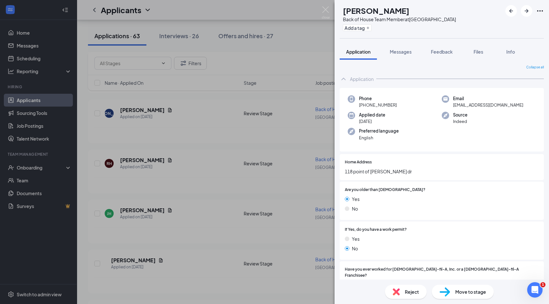
click at [453, 289] on div "Move to stage" at bounding box center [463, 292] width 62 height 14
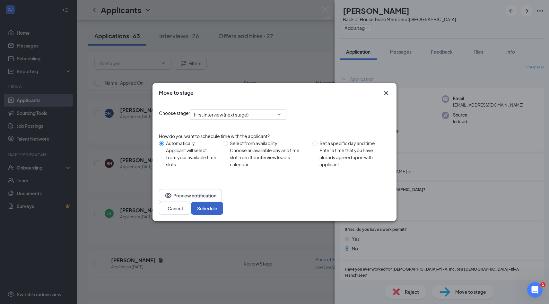
click at [223, 204] on button "Schedule" at bounding box center [207, 208] width 32 height 13
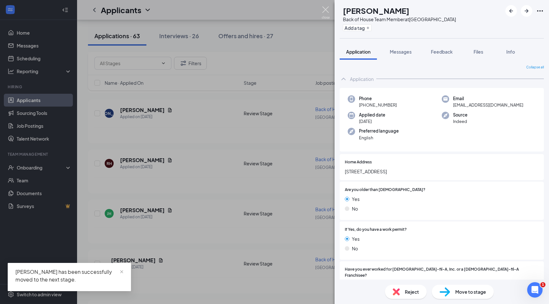
click at [328, 15] on img at bounding box center [326, 12] width 8 height 13
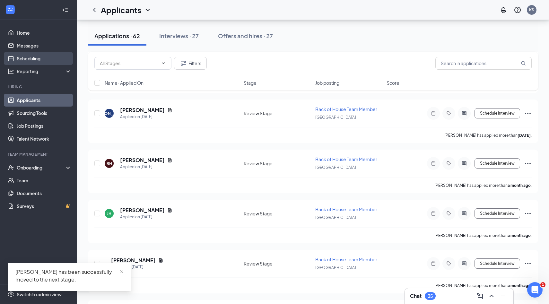
click at [61, 60] on link "Scheduling" at bounding box center [44, 58] width 55 height 13
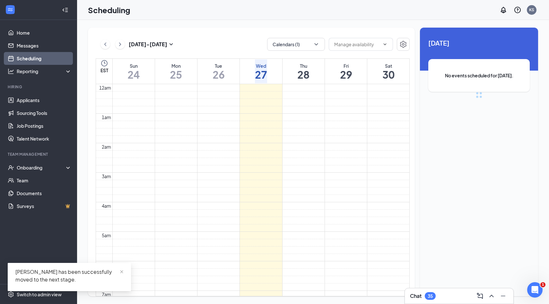
scroll to position [315, 0]
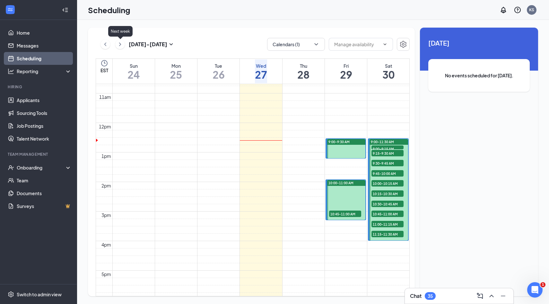
click at [121, 45] on icon "ChevronRight" at bounding box center [120, 44] width 6 height 8
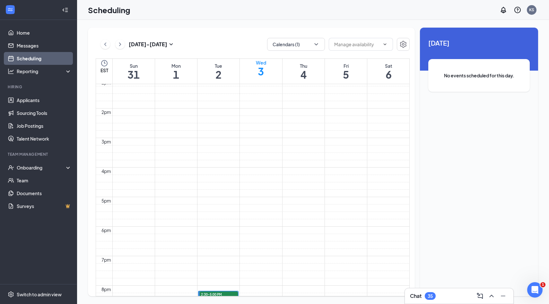
scroll to position [367, 0]
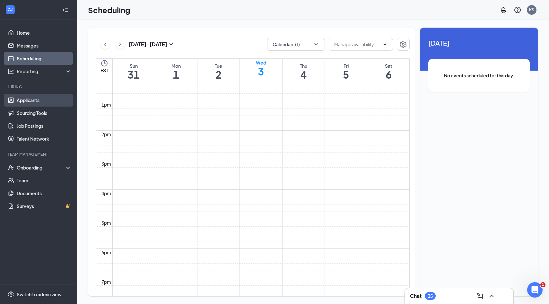
click at [33, 100] on link "Applicants" at bounding box center [44, 100] width 55 height 13
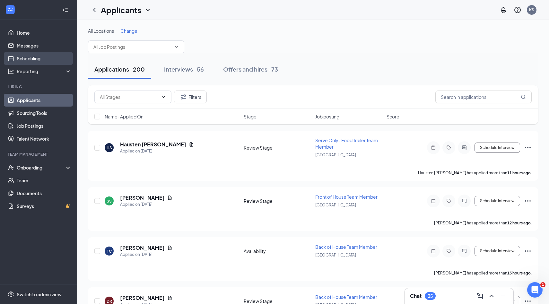
click at [30, 56] on link "Scheduling" at bounding box center [44, 58] width 55 height 13
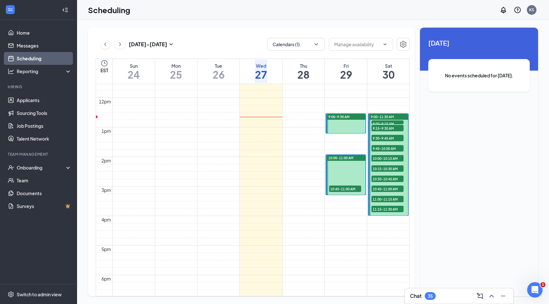
scroll to position [341, 0]
click at [122, 46] on icon "ChevronRight" at bounding box center [120, 44] width 6 height 8
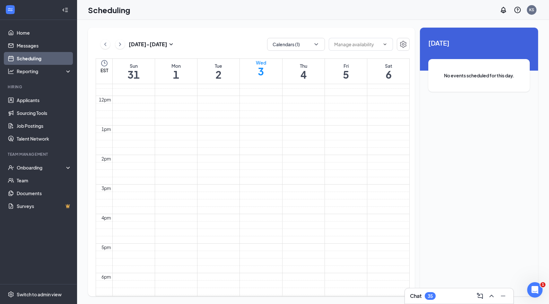
scroll to position [329, 0]
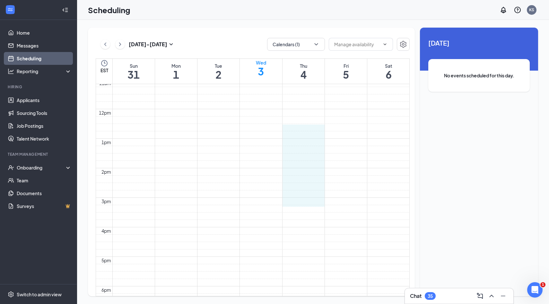
drag, startPoint x: 301, startPoint y: 126, endPoint x: 294, endPoint y: 199, distance: 72.9
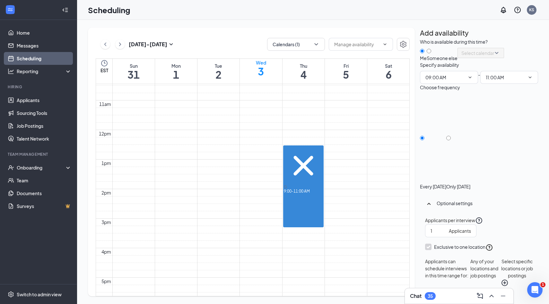
scroll to position [303, 0]
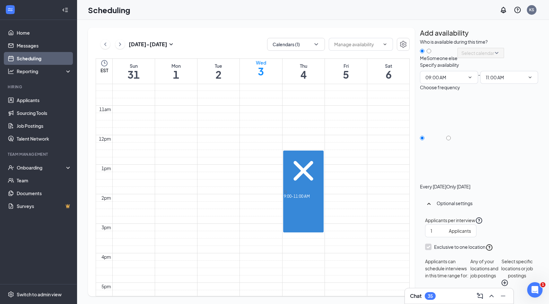
click at [470, 183] on div "Only [DATE]" at bounding box center [458, 186] width 24 height 6
click at [451, 140] on input "Only [DATE]" at bounding box center [448, 138] width 4 height 4
radio input "true"
radio input "false"
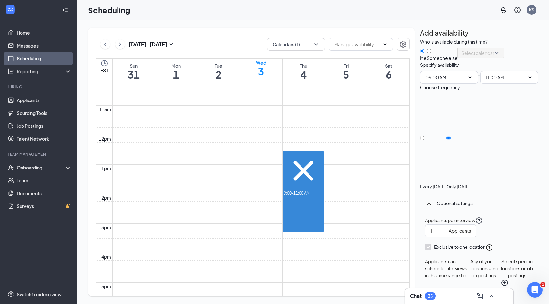
click at [484, 290] on button "Save" at bounding box center [468, 296] width 32 height 13
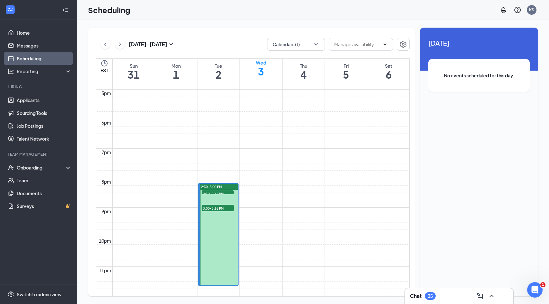
scroll to position [520, 0]
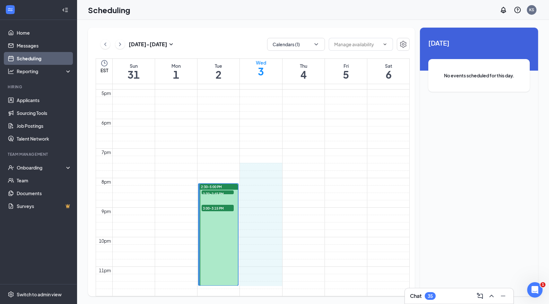
drag, startPoint x: 278, startPoint y: 140, endPoint x: 274, endPoint y: 257, distance: 116.9
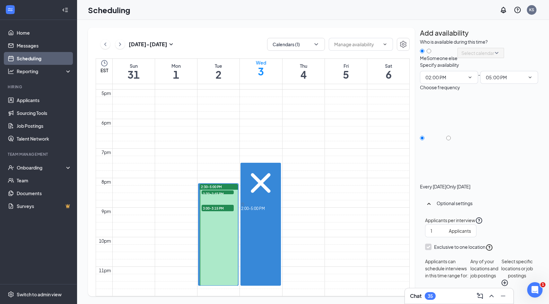
click at [470, 183] on div "Only [DATE]" at bounding box center [458, 186] width 24 height 6
click at [451, 140] on input "Only [DATE]" at bounding box center [448, 138] width 4 height 4
radio input "true"
radio input "false"
click at [484, 290] on button "Save" at bounding box center [468, 296] width 32 height 13
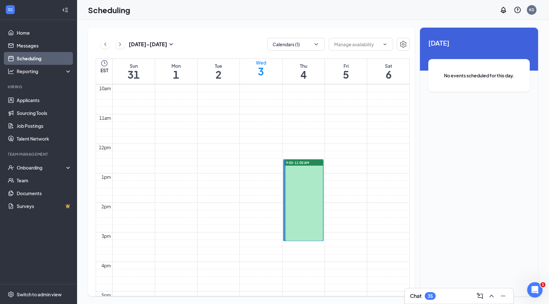
scroll to position [329, 0]
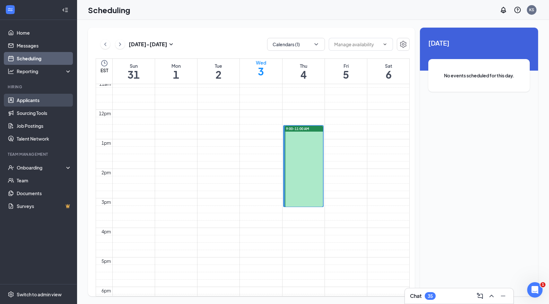
click at [38, 100] on link "Applicants" at bounding box center [44, 100] width 55 height 13
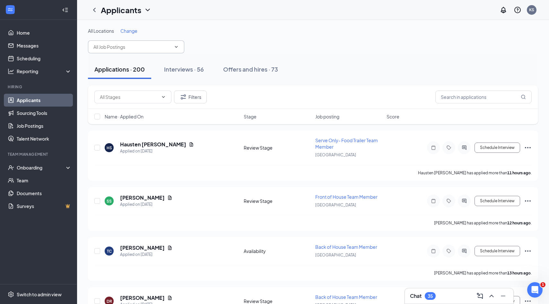
click at [146, 44] on input "text" at bounding box center [132, 46] width 78 height 7
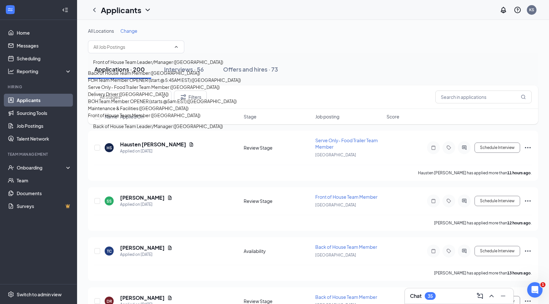
click at [159, 76] on div "Back of House Team Member ([GEOGRAPHIC_DATA])" at bounding box center [144, 72] width 112 height 7
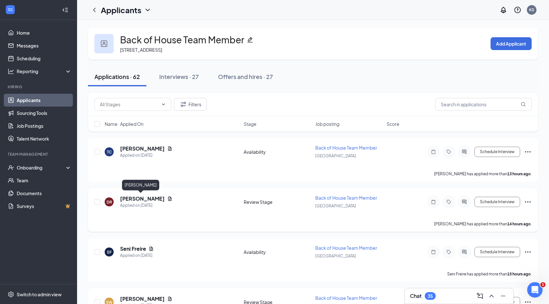
click at [136, 199] on h5 "[PERSON_NAME]" at bounding box center [142, 198] width 45 height 7
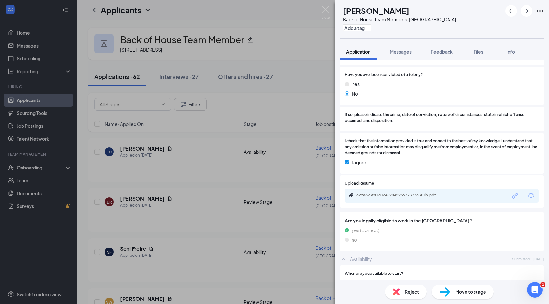
scroll to position [359, 0]
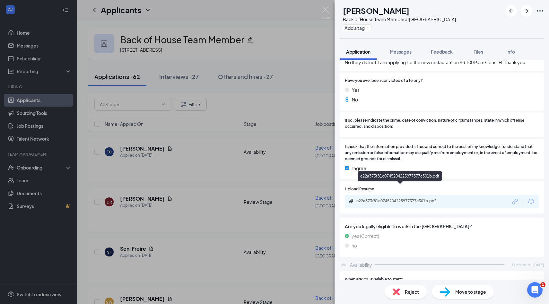
click at [429, 198] on div "c22a373f81c0745204225977377c301b.pdf" at bounding box center [401, 200] width 90 height 5
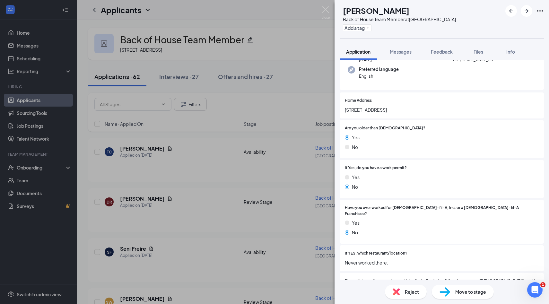
scroll to position [0, 0]
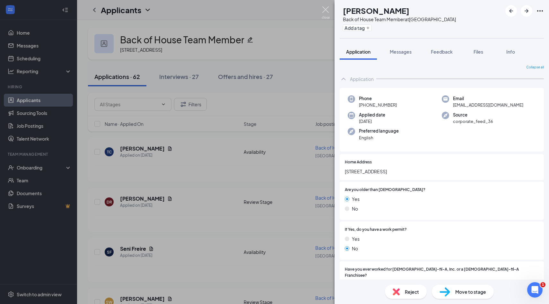
click at [326, 13] on img at bounding box center [326, 12] width 8 height 13
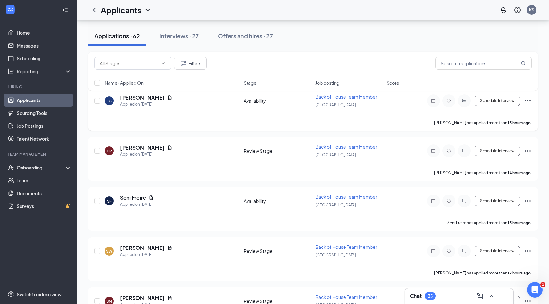
scroll to position [51, 0]
click at [137, 196] on h5 "Seni Freire" at bounding box center [133, 197] width 26 height 7
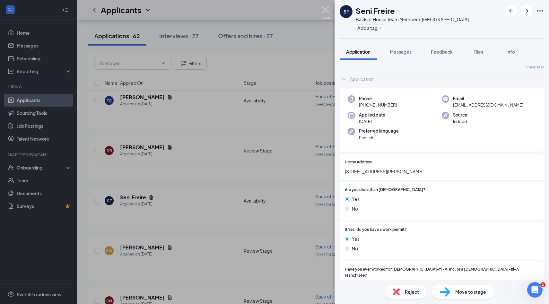
click at [328, 11] on img at bounding box center [326, 12] width 8 height 13
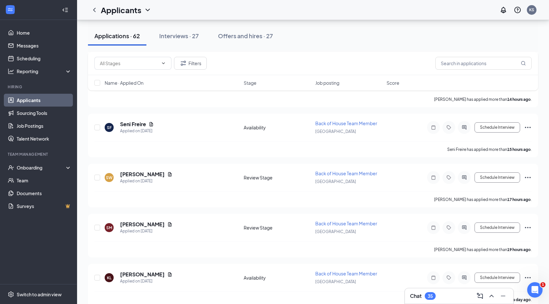
scroll to position [127, 0]
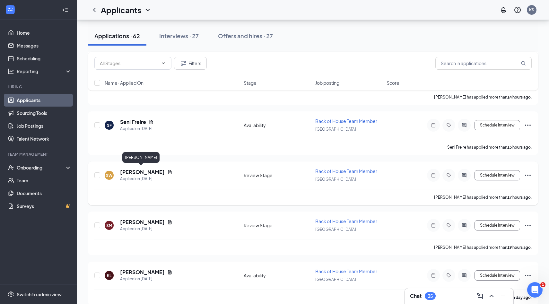
click at [145, 171] on h5 "[PERSON_NAME]" at bounding box center [142, 171] width 45 height 7
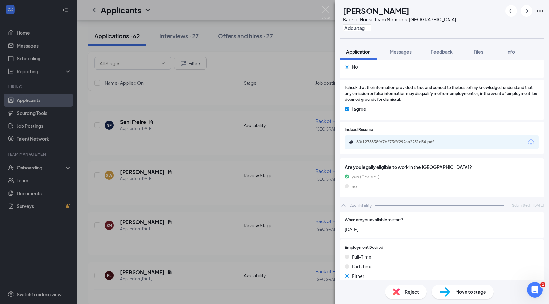
scroll to position [389, 0]
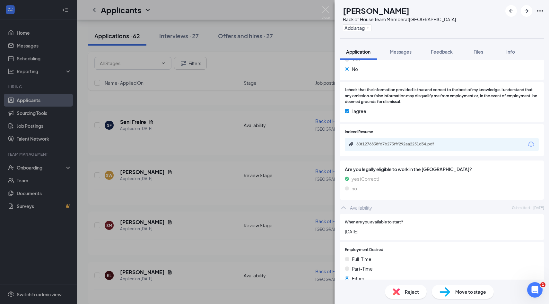
click at [424, 145] on div "80f1276838fd7b273fff292aa2251d54.pdf" at bounding box center [401, 144] width 90 height 5
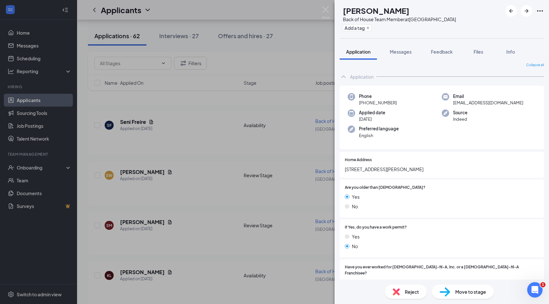
scroll to position [1, 0]
click at [408, 293] on span "Reject" at bounding box center [412, 291] width 14 height 7
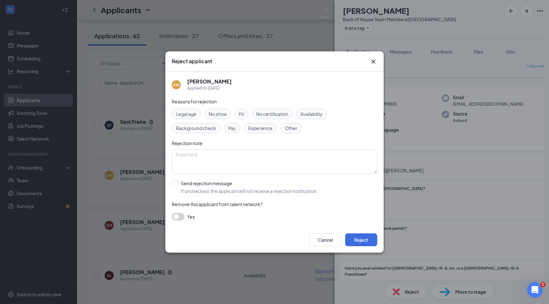
click at [319, 118] on div "Availability" at bounding box center [311, 114] width 30 height 10
click at [366, 243] on button "Reject" at bounding box center [361, 239] width 32 height 13
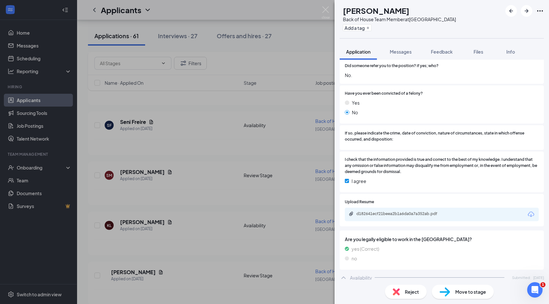
scroll to position [331, 0]
click at [423, 212] on div "d182641ecf21beea2b1a6da0a7a352ab.pdf" at bounding box center [401, 214] width 90 height 5
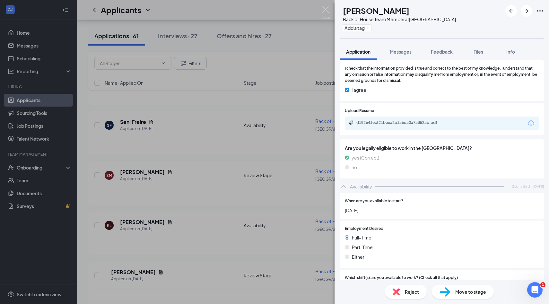
scroll to position [414, 0]
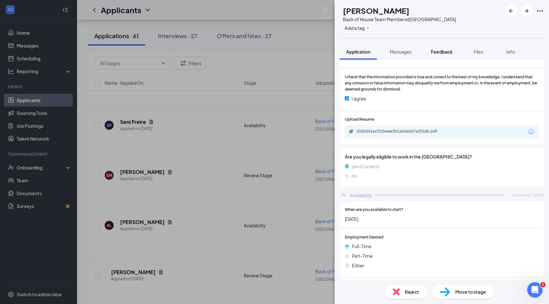
click at [446, 52] on span "Feedback" at bounding box center [442, 52] width 22 height 6
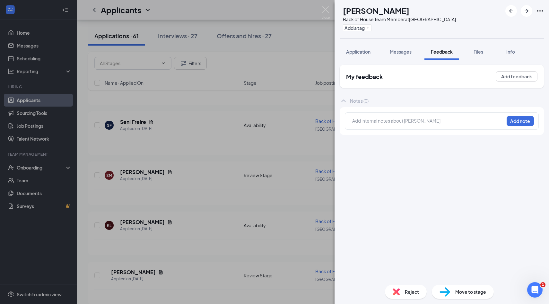
click at [389, 127] on div "Add internal notes about [PERSON_NAME] Add note" at bounding box center [442, 120] width 194 height 17
click at [389, 124] on div at bounding box center [427, 121] width 151 height 8
click at [362, 50] on span "Application" at bounding box center [358, 52] width 24 height 6
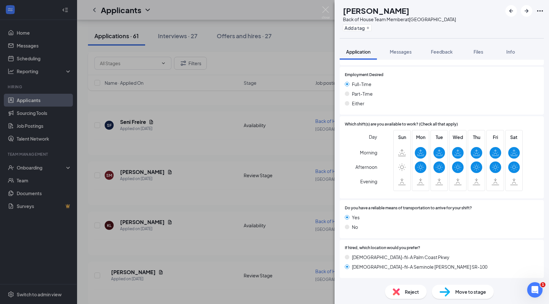
scroll to position [570, 0]
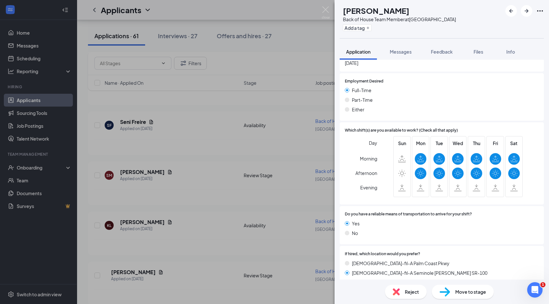
click at [466, 298] on div "Move to stage" at bounding box center [463, 292] width 62 height 14
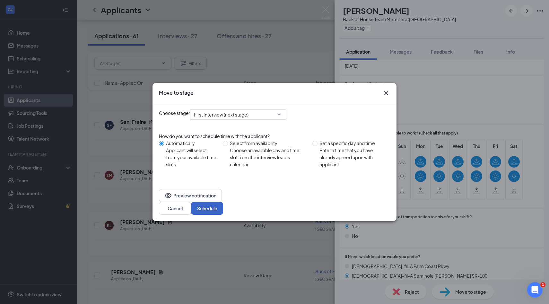
click at [223, 202] on button "Schedule" at bounding box center [207, 208] width 32 height 13
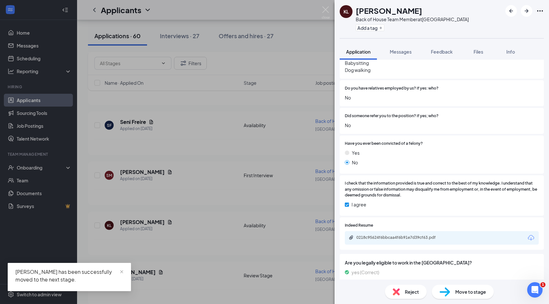
scroll to position [311, 0]
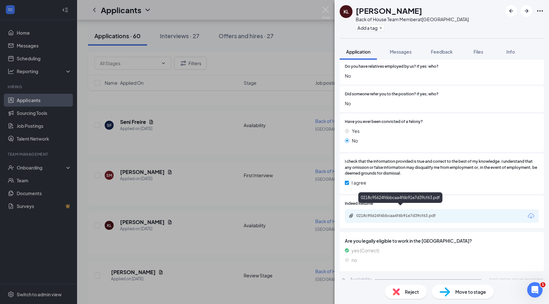
click at [383, 213] on div "0218c95624f6bbcaa4f6b91e7d39cf63.pdf" at bounding box center [401, 215] width 90 height 5
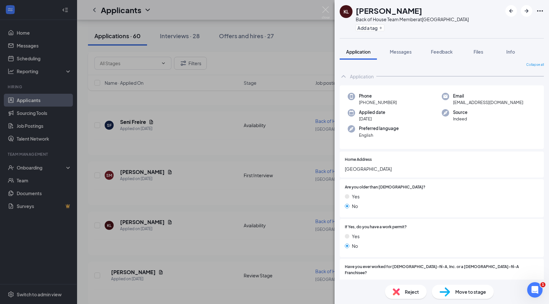
scroll to position [0, 0]
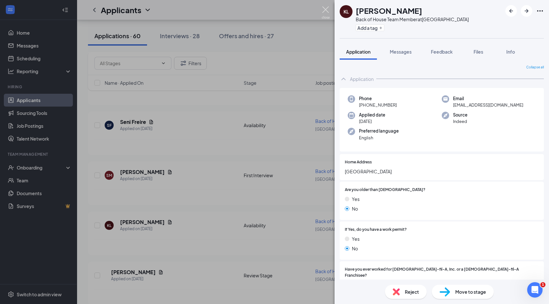
click at [327, 10] on img at bounding box center [326, 12] width 8 height 13
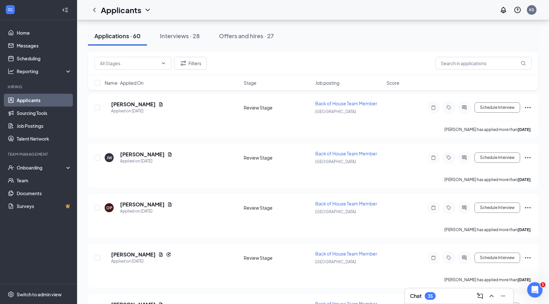
scroll to position [296, 0]
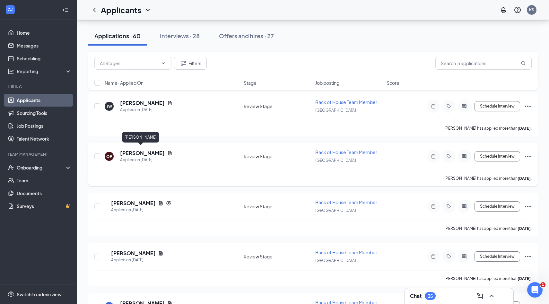
click at [136, 150] on h5 "[PERSON_NAME]" at bounding box center [142, 153] width 45 height 7
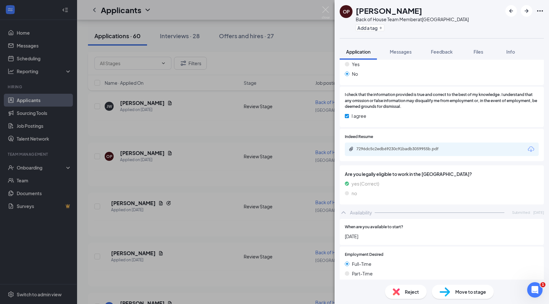
scroll to position [366, 0]
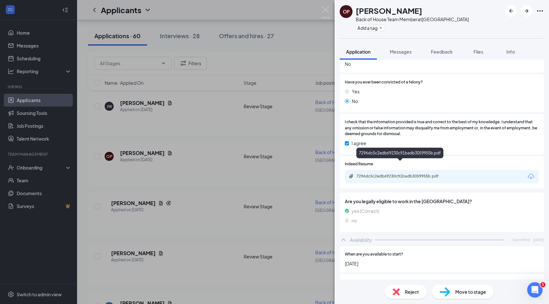
click at [411, 174] on div "7296dc5c2edb69230c91badb3059955b.pdf" at bounding box center [401, 176] width 90 height 5
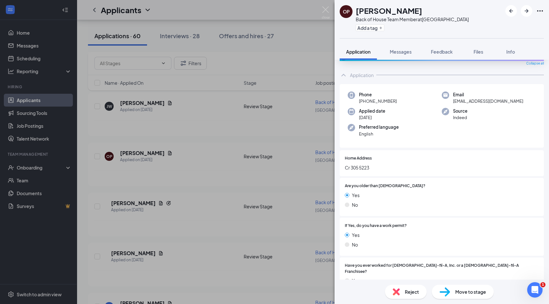
scroll to position [0, 0]
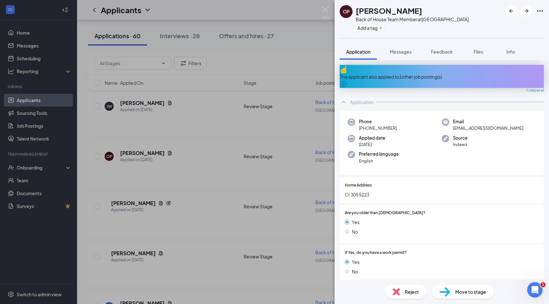
click at [392, 13] on h1 "[PERSON_NAME]" at bounding box center [389, 10] width 66 height 11
copy h1 "[PERSON_NAME]"
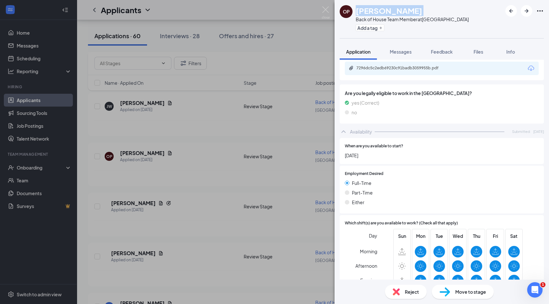
scroll to position [562, 0]
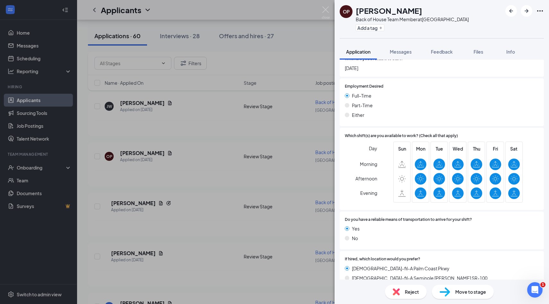
click at [463, 295] on span "Move to stage" at bounding box center [470, 291] width 31 height 7
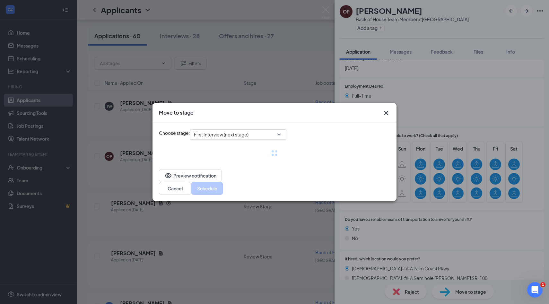
scroll to position [559, 0]
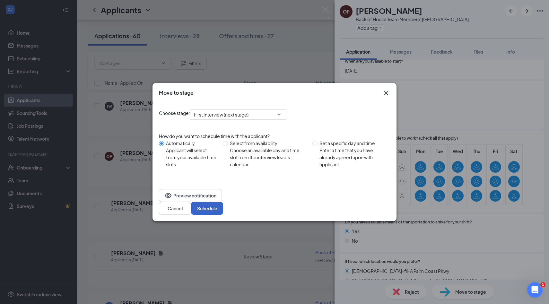
click at [223, 204] on button "Schedule" at bounding box center [207, 208] width 32 height 13
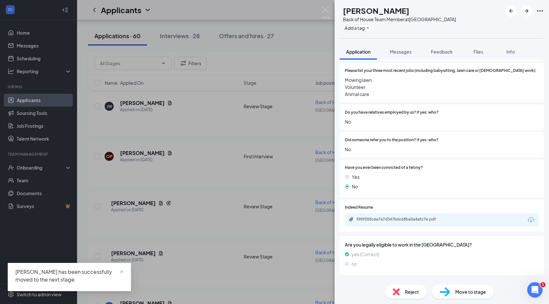
scroll to position [534, 0]
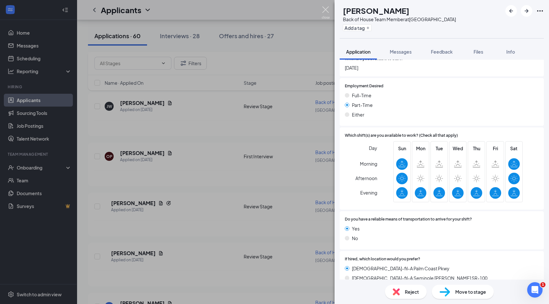
click at [324, 12] on img at bounding box center [326, 12] width 8 height 13
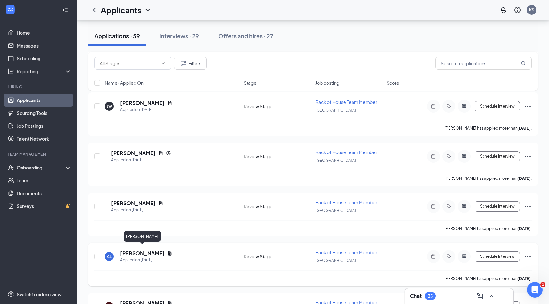
click at [152, 250] on h5 "[PERSON_NAME]" at bounding box center [142, 253] width 45 height 7
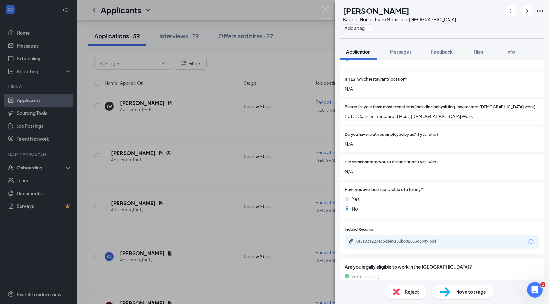
scroll to position [252, 0]
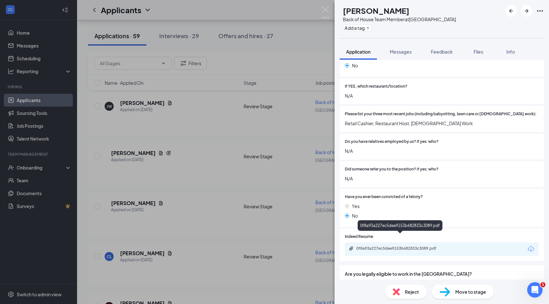
click at [414, 246] on div "0f8a93a227ec5dee9153b682833c3089.pdf" at bounding box center [401, 248] width 90 height 5
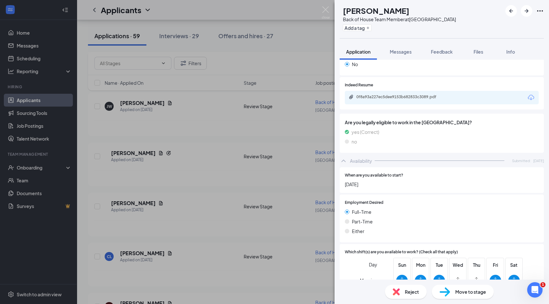
scroll to position [520, 0]
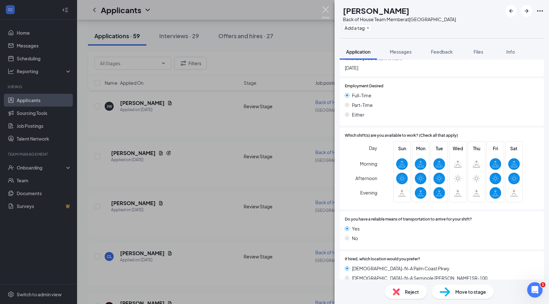
click at [328, 8] on img at bounding box center [326, 12] width 8 height 13
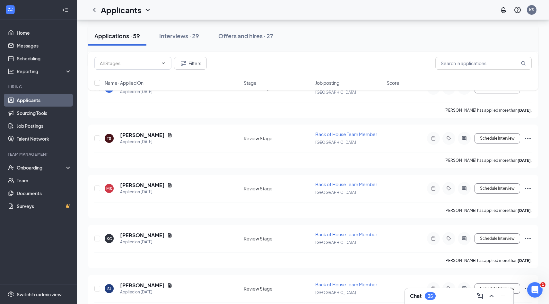
scroll to position [465, 0]
click at [136, 131] on h5 "[PERSON_NAME]" at bounding box center [142, 134] width 45 height 7
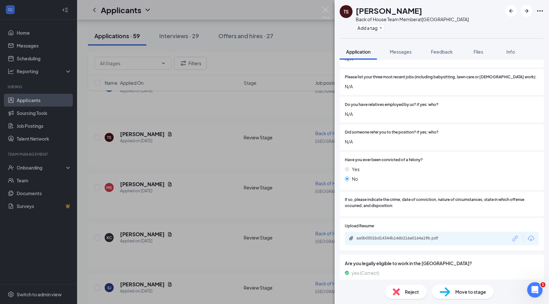
scroll to position [267, 0]
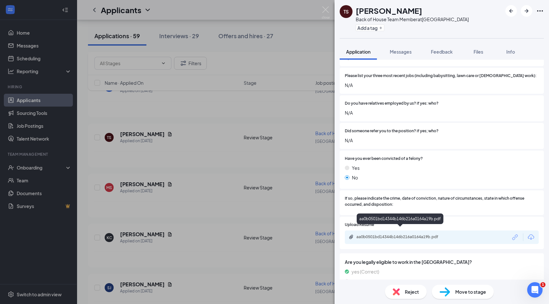
click at [423, 234] on div "aa0b0501bd14344b146b216a0164a19b.pdf" at bounding box center [401, 236] width 90 height 5
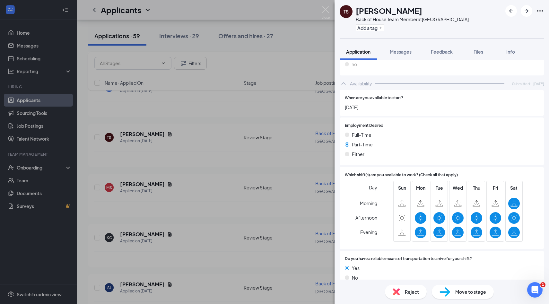
scroll to position [528, 0]
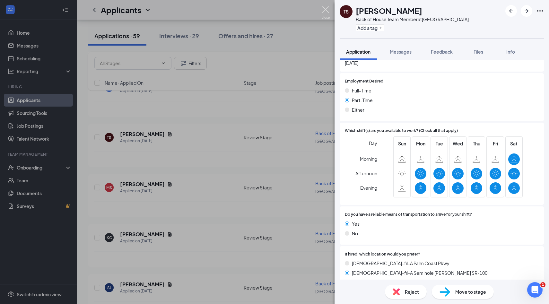
click at [326, 9] on img at bounding box center [326, 12] width 8 height 13
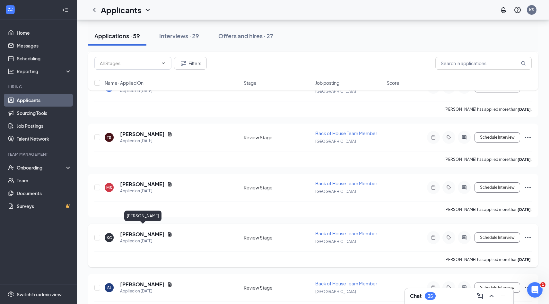
click at [140, 231] on h5 "[PERSON_NAME]" at bounding box center [142, 234] width 45 height 7
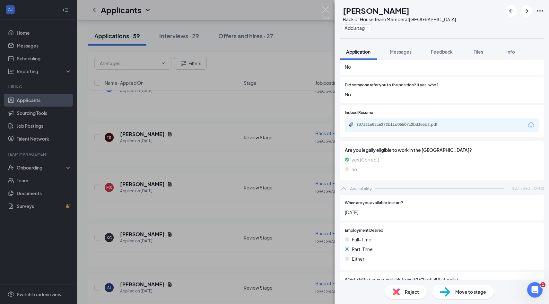
scroll to position [308, 0]
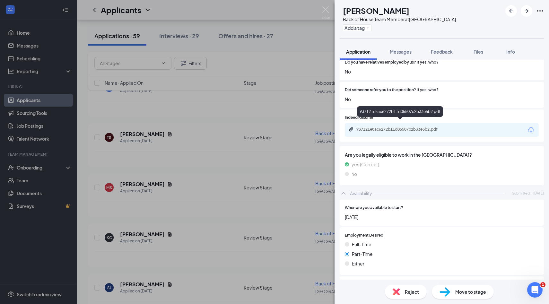
click at [412, 127] on div "937121e8ac6272b11d05507c2b33e5b2.pdf" at bounding box center [401, 129] width 90 height 5
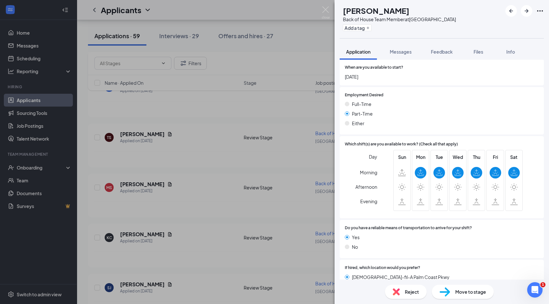
scroll to position [462, 0]
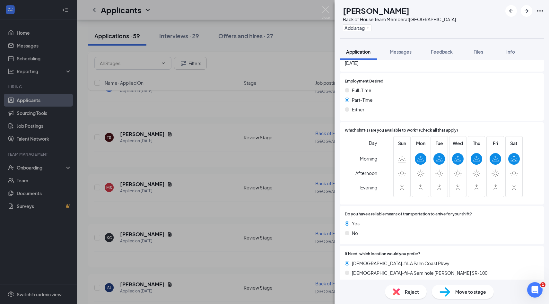
click at [463, 292] on span "Move to stage" at bounding box center [470, 291] width 31 height 7
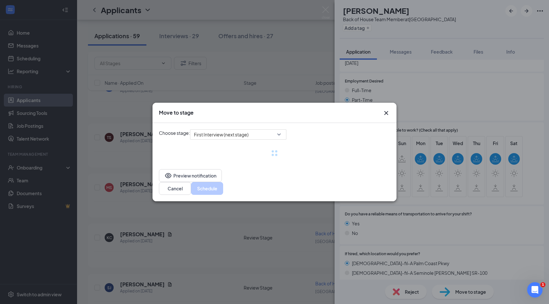
scroll to position [459, 0]
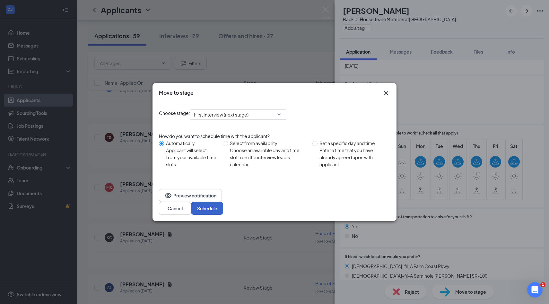
click at [223, 202] on button "Schedule" at bounding box center [207, 208] width 32 height 13
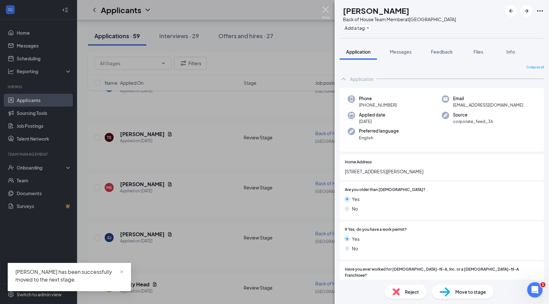
click at [326, 12] on img at bounding box center [326, 12] width 8 height 13
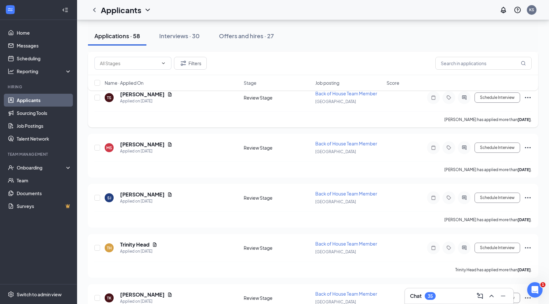
scroll to position [504, 0]
click at [194, 36] on div "Interviews · 30" at bounding box center [179, 36] width 40 height 8
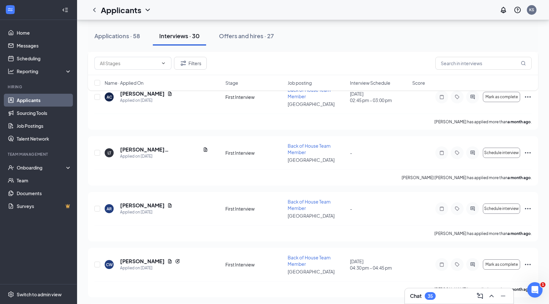
scroll to position [1482, 0]
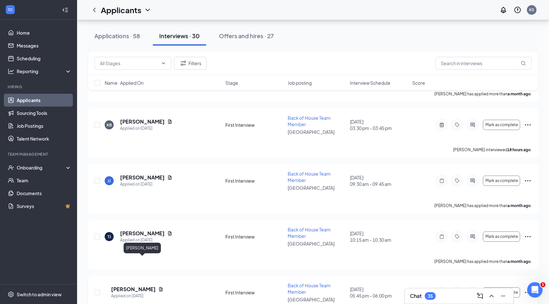
click at [137, 286] on h5 "[PERSON_NAME]" at bounding box center [133, 289] width 45 height 7
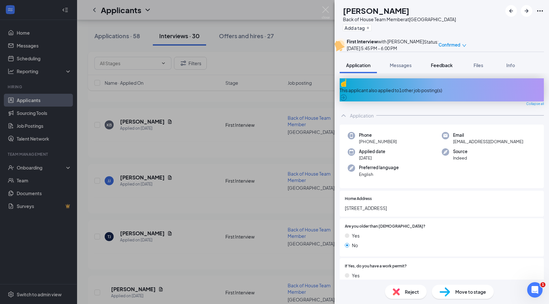
click at [434, 73] on button "Feedback" at bounding box center [441, 65] width 35 height 16
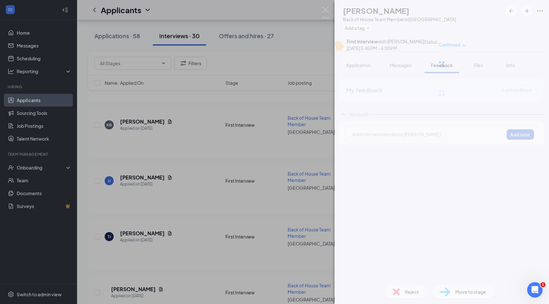
click at [410, 77] on div at bounding box center [441, 64] width 214 height 128
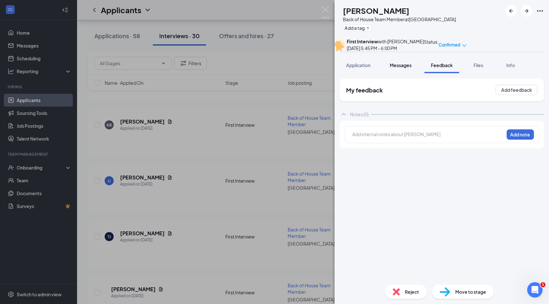
click at [404, 68] on span "Messages" at bounding box center [401, 65] width 22 height 6
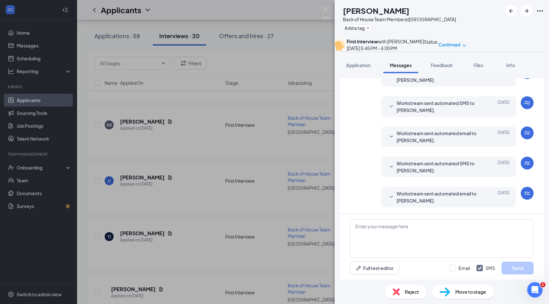
scroll to position [214, 0]
click at [441, 193] on span "Workstream sent automated email to [PERSON_NAME]." at bounding box center [438, 197] width 84 height 14
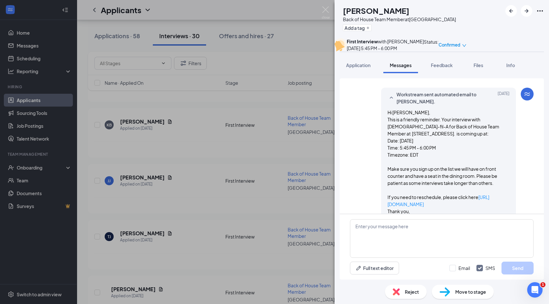
scroll to position [287, 0]
click at [325, 10] on img at bounding box center [326, 12] width 8 height 13
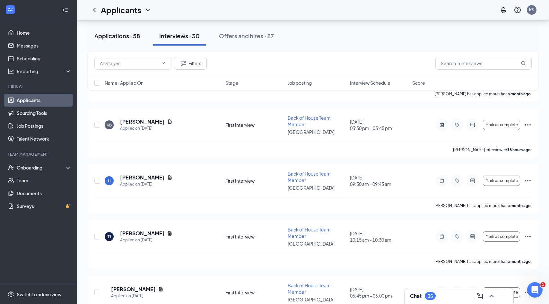
click at [119, 33] on div "Applications · 58" at bounding box center [117, 36] width 46 height 8
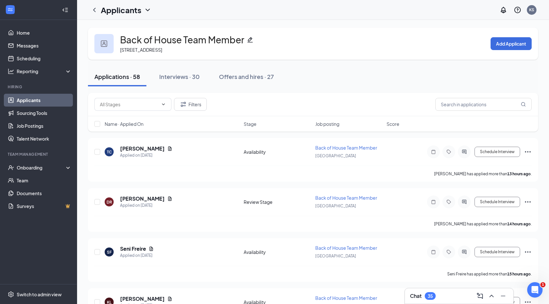
click at [31, 100] on link "Applicants" at bounding box center [44, 100] width 55 height 13
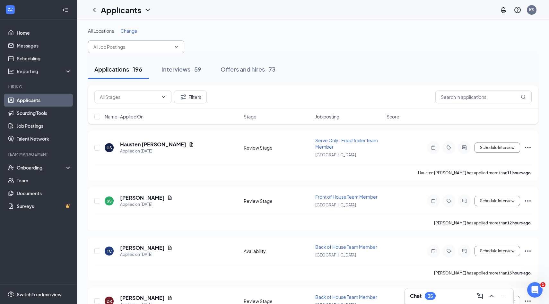
click at [158, 50] on span at bounding box center [136, 46] width 96 height 13
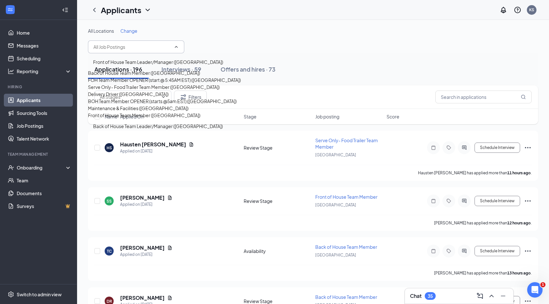
scroll to position [86, 0]
click at [150, 98] on div "BOH Team Member OPENER (starts @5am EST) ([GEOGRAPHIC_DATA])" at bounding box center [162, 101] width 149 height 7
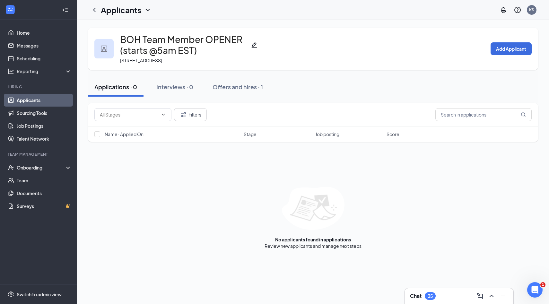
click at [119, 9] on h1 "Applicants" at bounding box center [121, 9] width 40 height 11
click at [89, 11] on div at bounding box center [94, 10] width 13 height 13
click at [93, 11] on icon "ChevronLeft" at bounding box center [94, 10] width 8 height 8
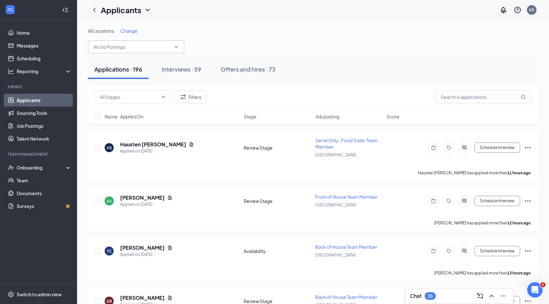
click at [133, 44] on input "text" at bounding box center [132, 46] width 78 height 7
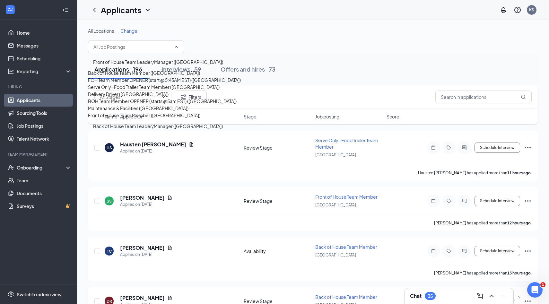
click at [130, 83] on div "FOH Team Member OPENER (start @ 5:45AM EST) ([GEOGRAPHIC_DATA])" at bounding box center [164, 79] width 153 height 7
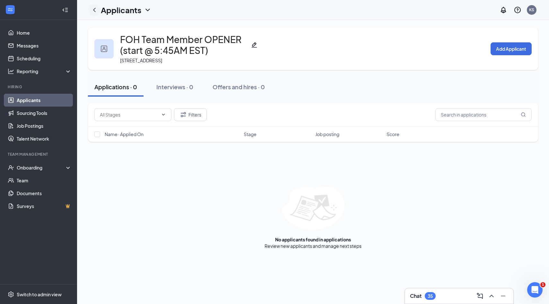
click at [97, 13] on icon "ChevronLeft" at bounding box center [94, 10] width 8 height 8
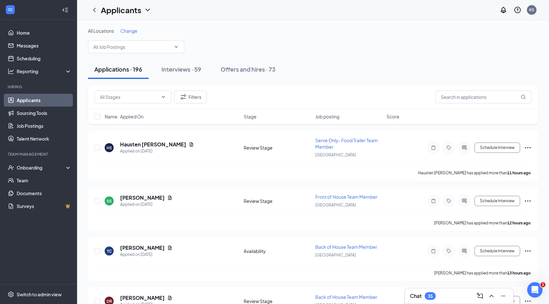
click at [117, 14] on h1 "Applicants" at bounding box center [121, 9] width 40 height 11
click at [95, 11] on icon "ChevronLeft" at bounding box center [94, 10] width 8 height 8
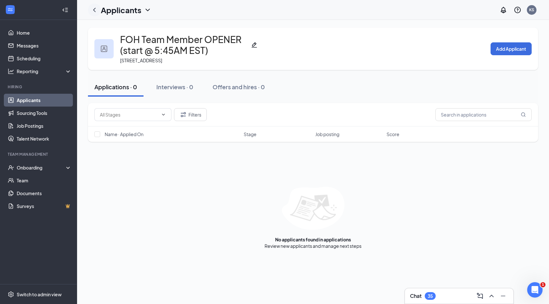
click at [94, 11] on icon "ChevronLeft" at bounding box center [94, 10] width 8 height 8
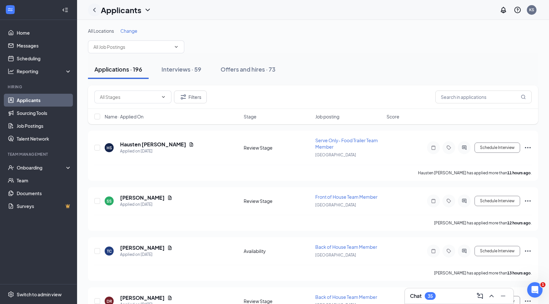
click at [94, 11] on icon "ChevronLeft" at bounding box center [94, 10] width 8 height 8
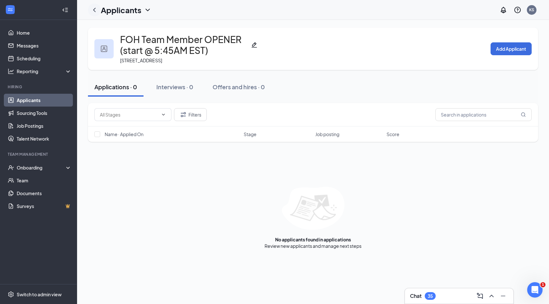
click at [94, 11] on icon "ChevronLeft" at bounding box center [94, 10] width 8 height 8
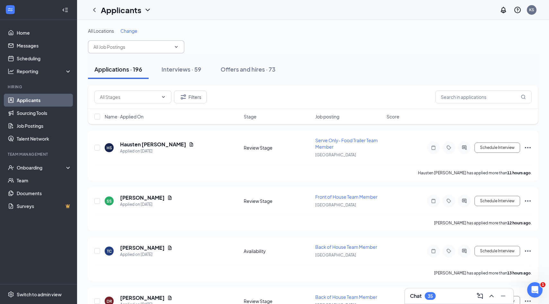
click at [166, 47] on input "text" at bounding box center [132, 46] width 78 height 7
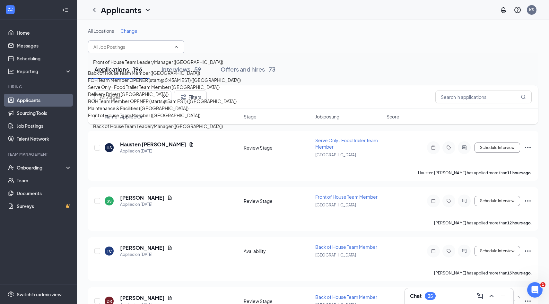
scroll to position [86, 0]
click at [146, 105] on div "Maintenance & Facilities ([GEOGRAPHIC_DATA])" at bounding box center [138, 108] width 100 height 7
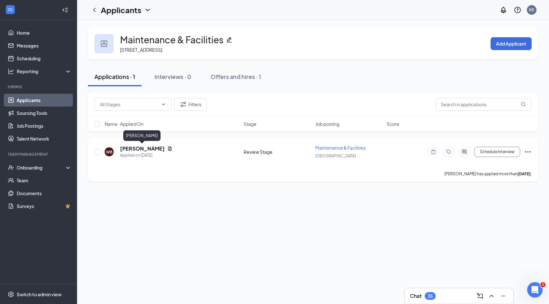
click at [157, 147] on h5 "[PERSON_NAME]" at bounding box center [142, 148] width 45 height 7
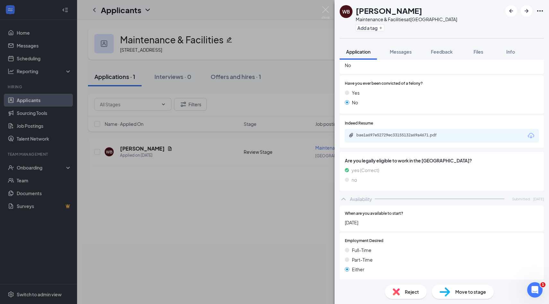
scroll to position [342, 0]
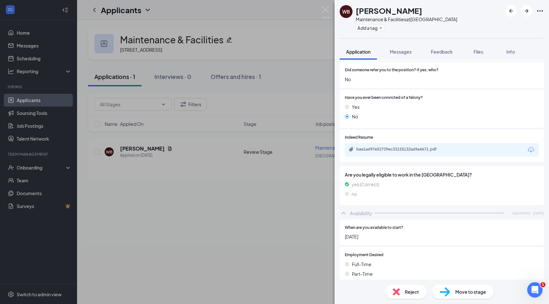
click at [424, 147] on div "bae1a697e52729ec33155132a69a4671.pdf" at bounding box center [401, 149] width 90 height 5
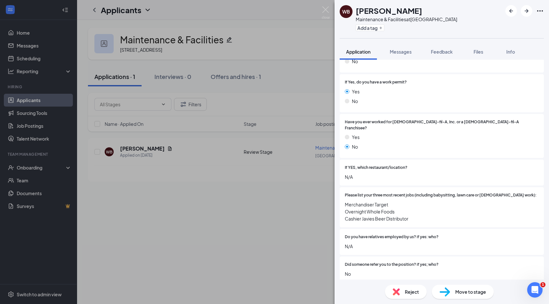
scroll to position [153, 0]
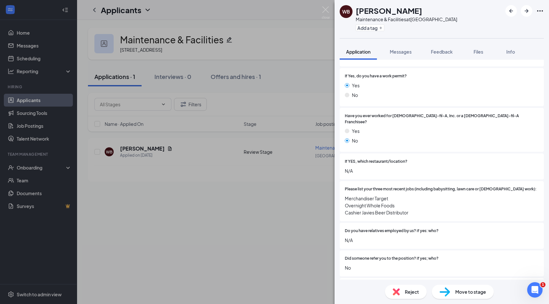
click at [403, 301] on div "Reject Move to stage" at bounding box center [441, 292] width 214 height 24
click at [403, 299] on div "Reject Move to stage" at bounding box center [441, 292] width 214 height 24
click at [405, 286] on div "Reject" at bounding box center [406, 292] width 42 height 14
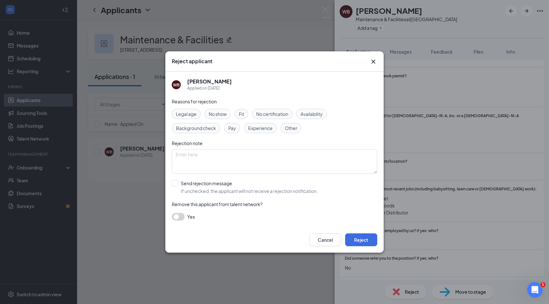
click at [263, 131] on span "Experience" at bounding box center [260, 128] width 24 height 7
click at [318, 118] on div "Availability" at bounding box center [311, 114] width 30 height 10
click at [354, 244] on button "Reject" at bounding box center [361, 239] width 32 height 13
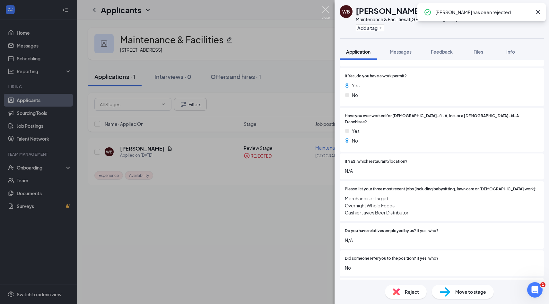
click at [324, 10] on img at bounding box center [326, 12] width 8 height 13
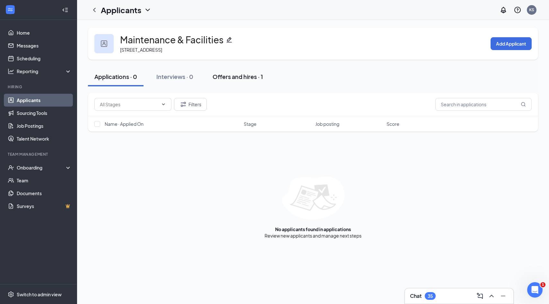
click at [228, 73] on div "Offers and hires · 1" at bounding box center [237, 77] width 50 height 8
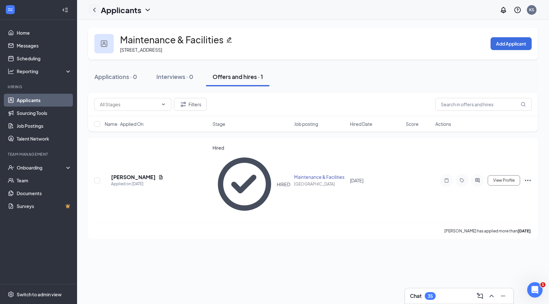
click at [96, 13] on icon "ChevronLeft" at bounding box center [94, 10] width 8 height 8
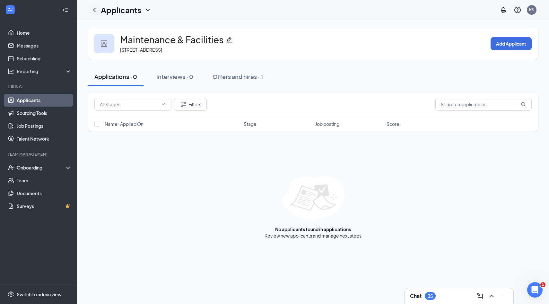
click at [96, 13] on icon "ChevronLeft" at bounding box center [94, 10] width 8 height 8
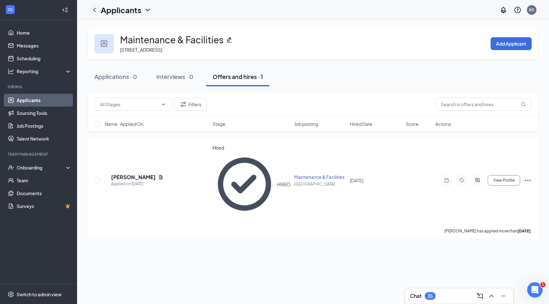
click at [96, 13] on icon "ChevronLeft" at bounding box center [94, 10] width 8 height 8
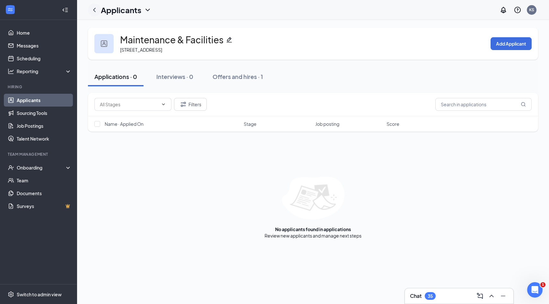
click at [96, 13] on icon "ChevronLeft" at bounding box center [94, 10] width 8 height 8
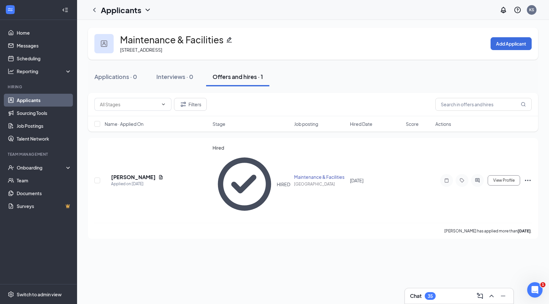
click at [53, 97] on link "Applicants" at bounding box center [44, 100] width 55 height 13
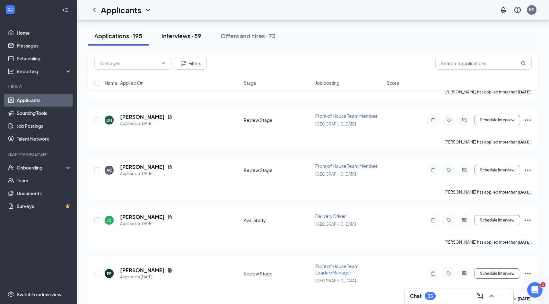
scroll to position [2416, 0]
click at [192, 41] on button "Interviews · 59" at bounding box center [181, 35] width 53 height 19
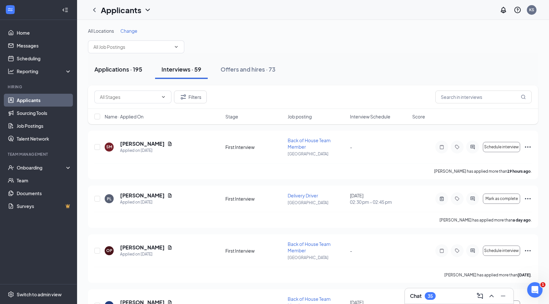
click at [141, 71] on div "Applications · 195" at bounding box center [118, 69] width 48 height 8
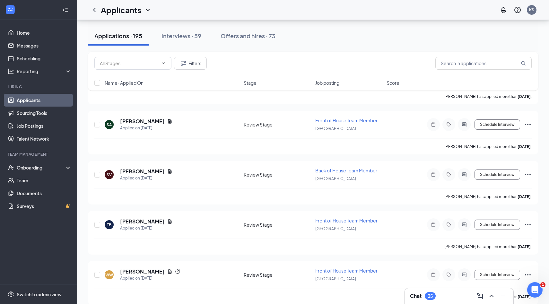
scroll to position [6336, 0]
click at [443, 291] on div "Chat 35" at bounding box center [459, 296] width 98 height 10
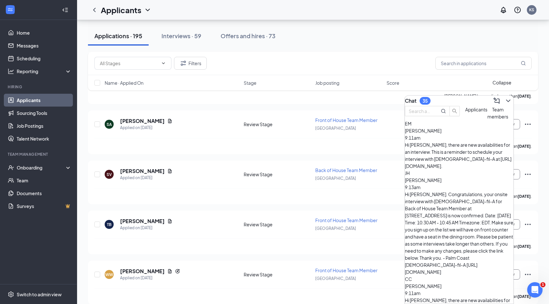
click at [504, 100] on icon "ChevronDown" at bounding box center [508, 101] width 8 height 8
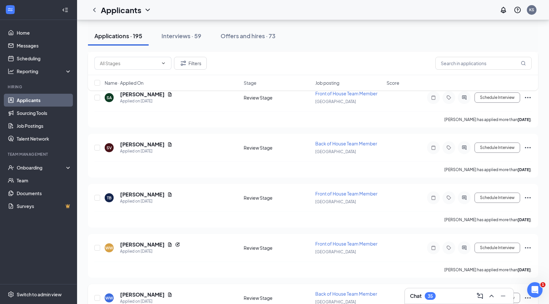
scroll to position [6362, 0]
click at [175, 243] on icon "Reapply" at bounding box center [177, 245] width 5 height 5
click at [137, 242] on h5 "[PERSON_NAME]" at bounding box center [142, 245] width 45 height 7
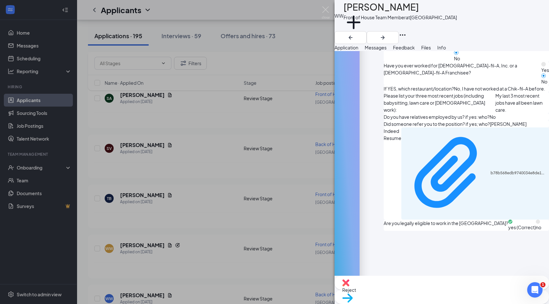
scroll to position [322, 0]
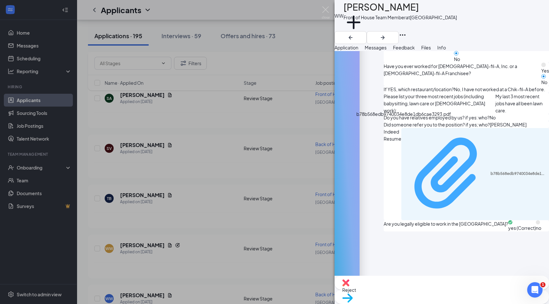
click at [490, 171] on div "b78b568edb9740034e8de1db6cae3293.pdf" at bounding box center [517, 173] width 55 height 5
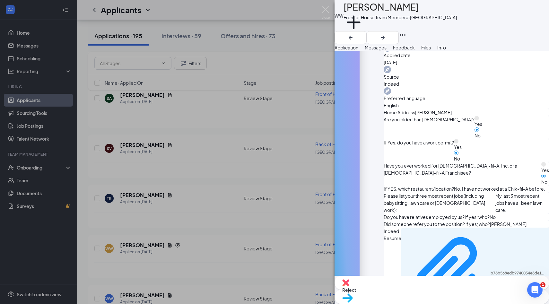
scroll to position [221, 0]
click at [490, 271] on div "b78b568edb9740034e8de1db6cae3293.pdf" at bounding box center [517, 273] width 55 height 5
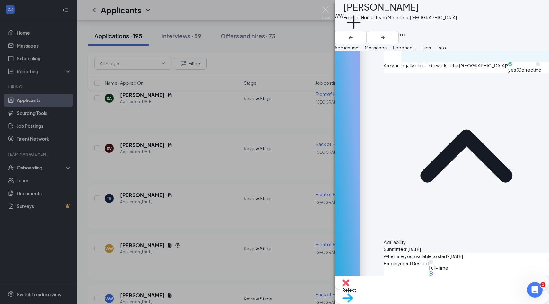
scroll to position [0, 0]
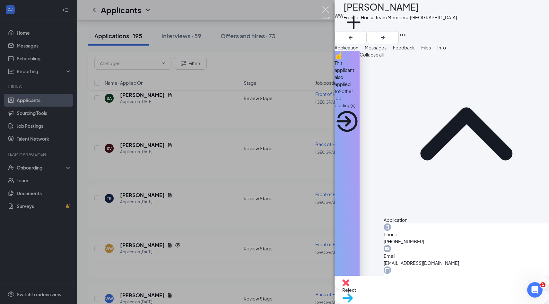
click at [326, 15] on img at bounding box center [326, 12] width 8 height 13
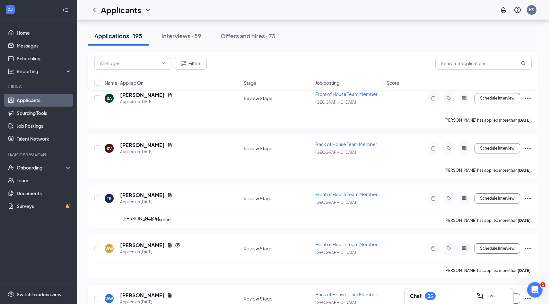
click at [136, 292] on h5 "[PERSON_NAME]" at bounding box center [142, 295] width 45 height 7
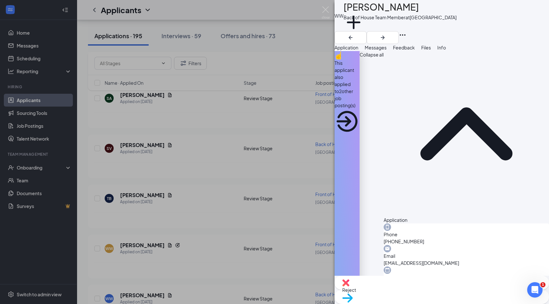
click at [416, 293] on span "Reject" at bounding box center [441, 289] width 199 height 7
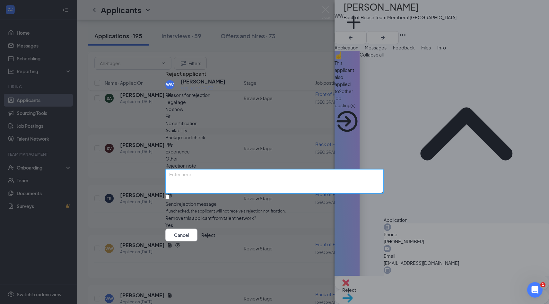
click at [283, 169] on textarea at bounding box center [274, 181] width 218 height 24
type textarea "duplicate"
click at [215, 241] on button "Reject" at bounding box center [208, 234] width 14 height 13
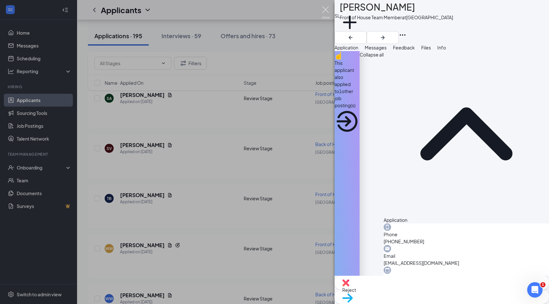
click at [324, 15] on img at bounding box center [326, 12] width 8 height 13
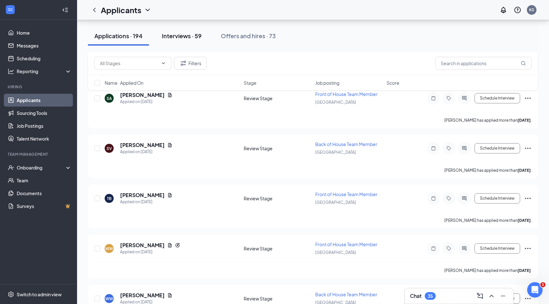
click at [174, 42] on button "Interviews · 59" at bounding box center [181, 35] width 53 height 19
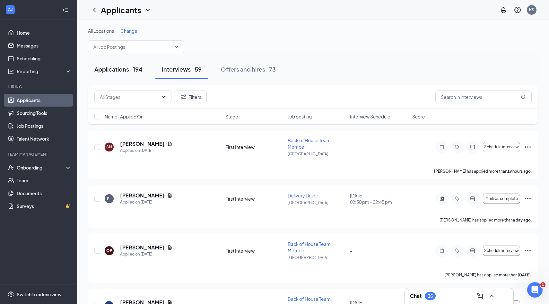
click at [129, 64] on button "Applications · 194" at bounding box center [118, 69] width 61 height 19
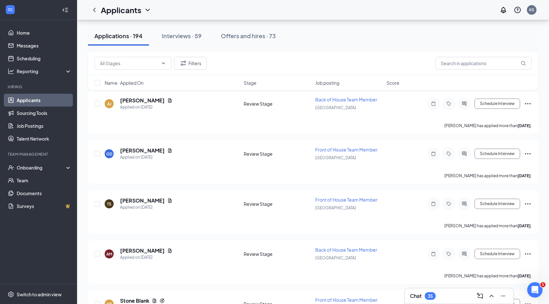
scroll to position [6076, 0]
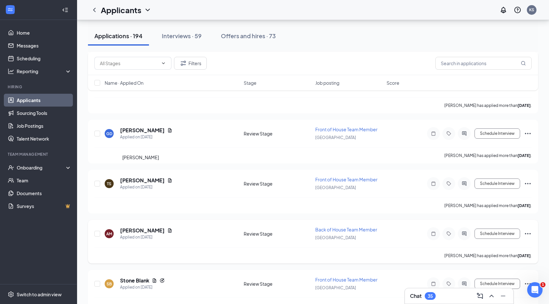
click at [143, 227] on h5 "[PERSON_NAME]" at bounding box center [142, 230] width 45 height 7
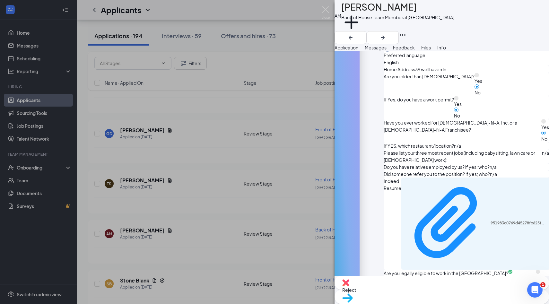
scroll to position [254, 0]
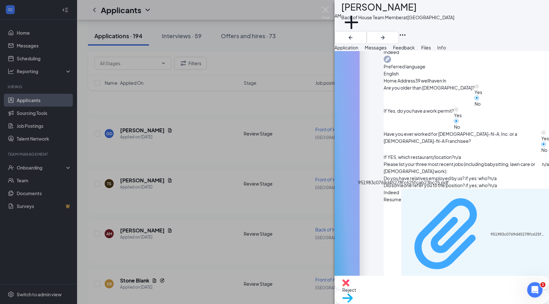
click at [490, 232] on div "951983c0769d45278fc625fcab23bc25.pdf" at bounding box center [517, 234] width 55 height 5
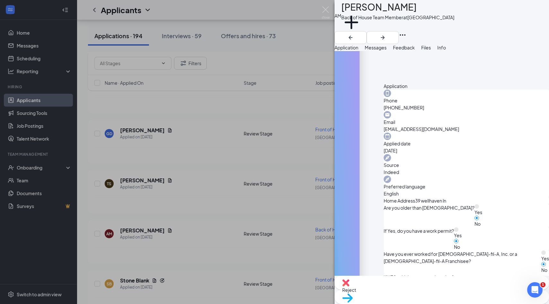
scroll to position [98, 0]
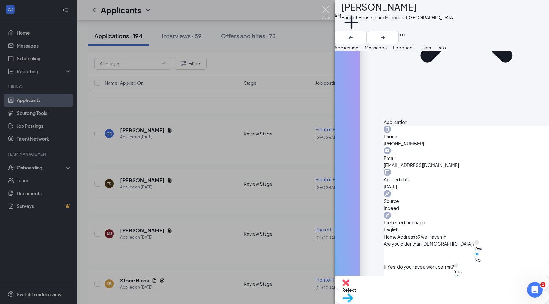
click at [324, 14] on img at bounding box center [326, 12] width 8 height 13
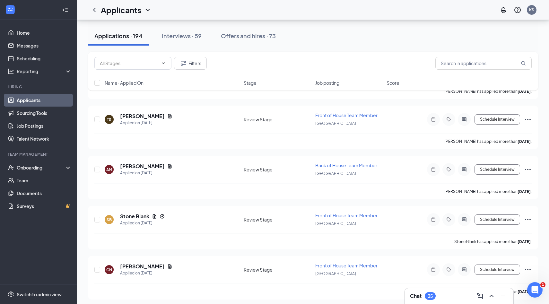
scroll to position [6141, 0]
click at [137, 212] on h5 "Stone Blank" at bounding box center [134, 215] width 29 height 7
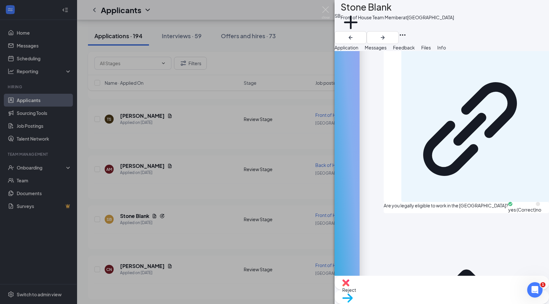
scroll to position [480, 0]
click at [326, 8] on img at bounding box center [326, 12] width 8 height 13
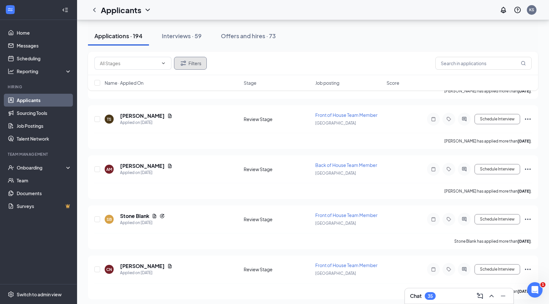
click at [186, 60] on icon "Filter" at bounding box center [183, 63] width 8 height 8
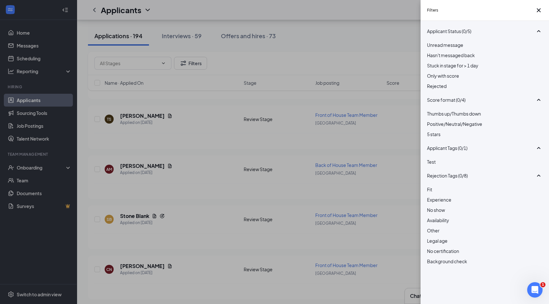
scroll to position [37, 0]
click at [461, 224] on div "Availability" at bounding box center [485, 220] width 116 height 7
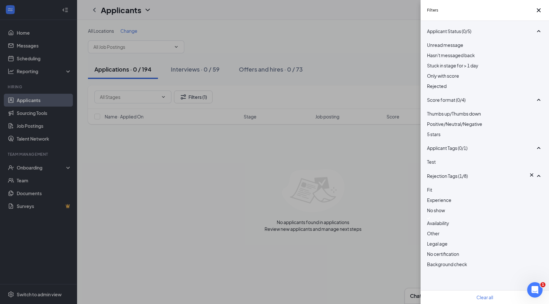
click at [461, 227] on div "Availability" at bounding box center [485, 222] width 116 height 10
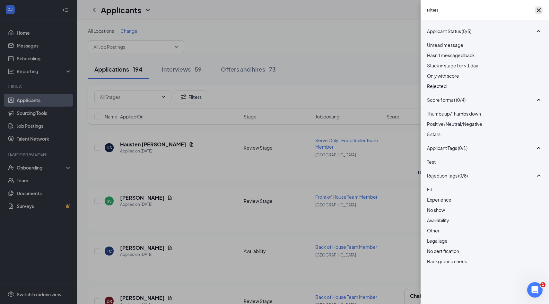
click at [538, 14] on icon "Cross" at bounding box center [539, 10] width 8 height 8
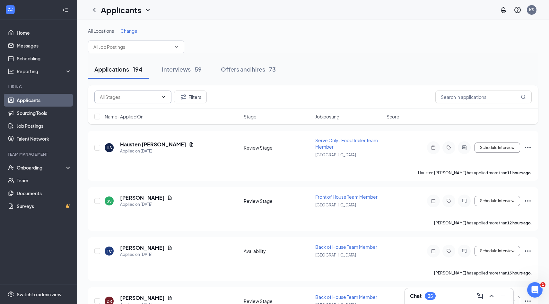
click at [167, 97] on span at bounding box center [132, 96] width 77 height 13
click at [125, 110] on div "Availability (17)" at bounding box center [109, 108] width 30 height 7
type input "Availability (17)"
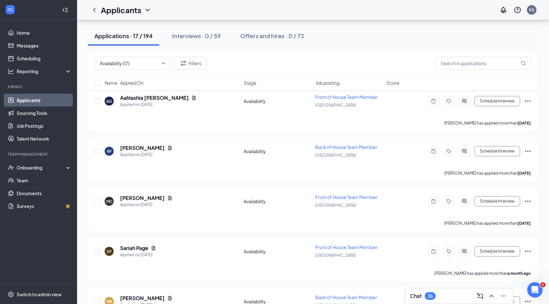
scroll to position [671, 0]
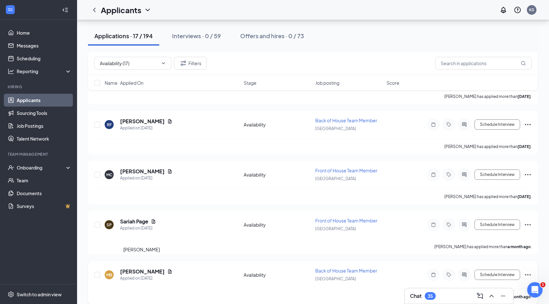
click at [138, 268] on h5 "[PERSON_NAME]" at bounding box center [142, 271] width 45 height 7
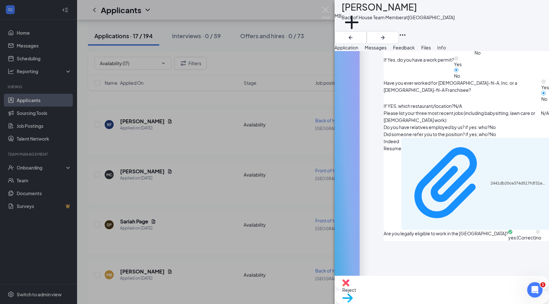
scroll to position [304, 0]
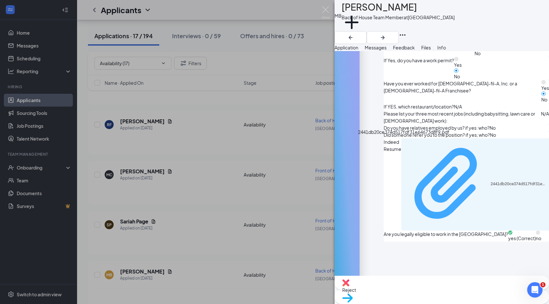
click at [405, 148] on div "2441db20ce374d517fdf31e64673d8f9.pdf" at bounding box center [475, 184] width 140 height 86
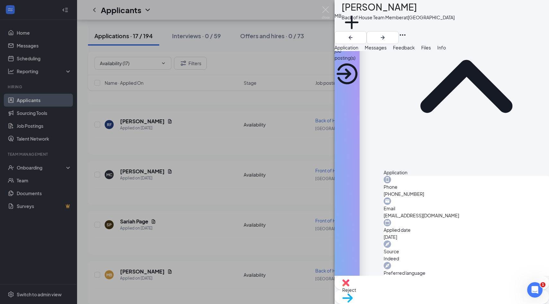
scroll to position [48, 0]
click at [325, 10] on img at bounding box center [326, 12] width 8 height 13
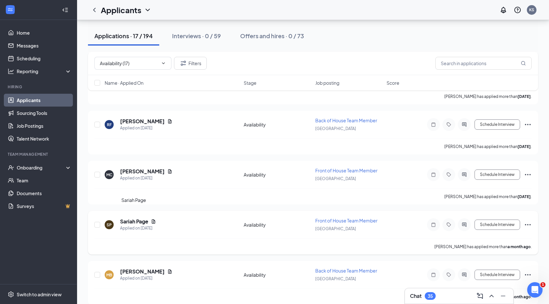
click at [144, 218] on h5 "Sariah Page" at bounding box center [134, 221] width 28 height 7
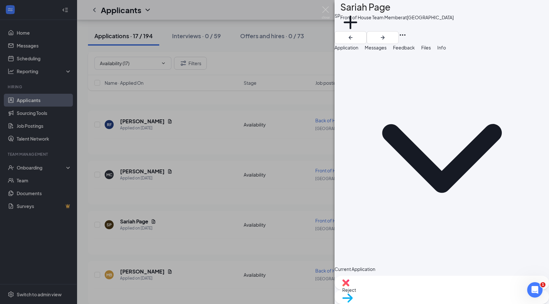
click at [358, 50] on span "Application" at bounding box center [346, 48] width 24 height 6
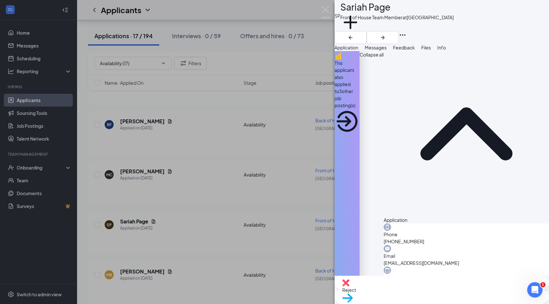
click at [448, 41] on div "SP Sariah Page Front of House Team Member at Palm Coast Add a tag Application M…" at bounding box center [441, 152] width 214 height 304
click at [415, 50] on span "Feedback" at bounding box center [404, 48] width 22 height 6
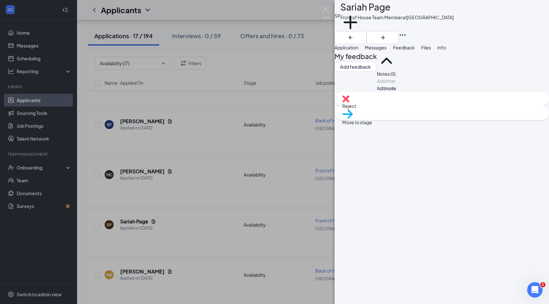
click at [350, 61] on div "My feedback Add feedback Notes (0) Add internal notes about Sariah Page Add note" at bounding box center [365, 71] width 62 height 41
click at [446, 50] on span "Info" at bounding box center [441, 48] width 9 height 6
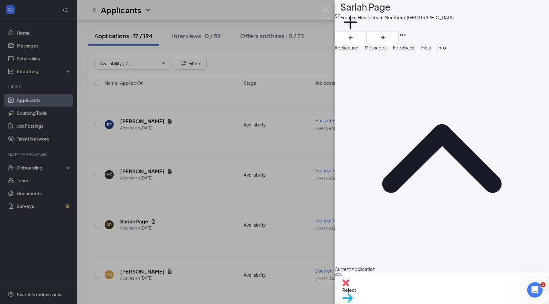
click at [351, 51] on button "Application" at bounding box center [346, 47] width 24 height 7
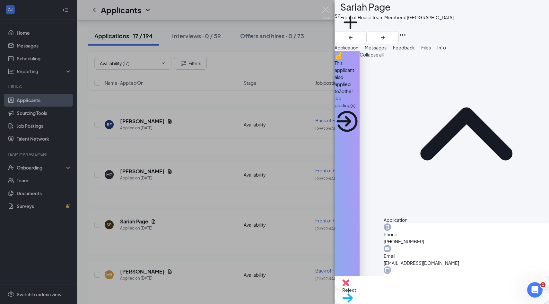
click at [411, 300] on div "Reject Move to stage" at bounding box center [441, 290] width 214 height 28
click at [411, 290] on div "Reject" at bounding box center [441, 283] width 214 height 14
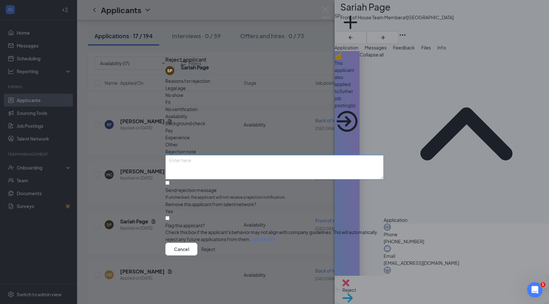
click at [296, 155] on textarea at bounding box center [274, 167] width 218 height 24
type textarea "duplicate"
click at [215, 249] on button "Reject" at bounding box center [208, 249] width 14 height 13
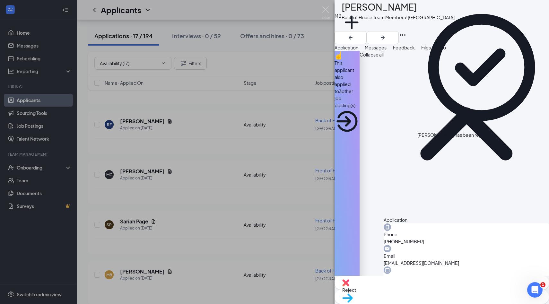
scroll to position [621, 0]
click at [324, 12] on img at bounding box center [326, 12] width 8 height 13
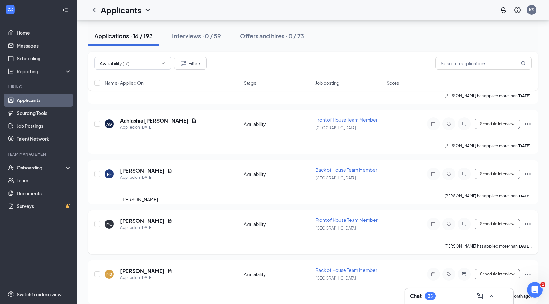
click at [143, 217] on h5 "Mia Coffey" at bounding box center [142, 220] width 45 height 7
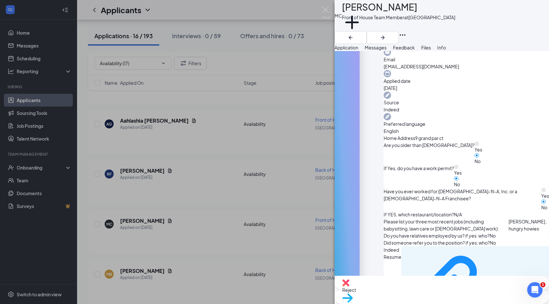
scroll to position [240, 0]
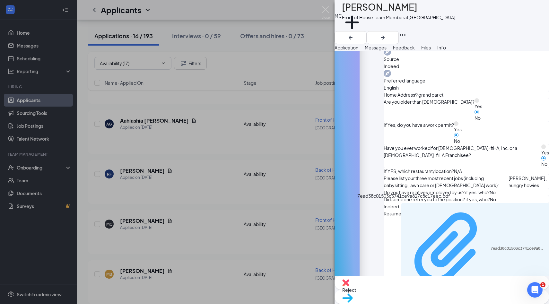
click at [490, 246] on div "7ead38c01503c3741ce9a827c8c17eec.pdf" at bounding box center [517, 248] width 55 height 5
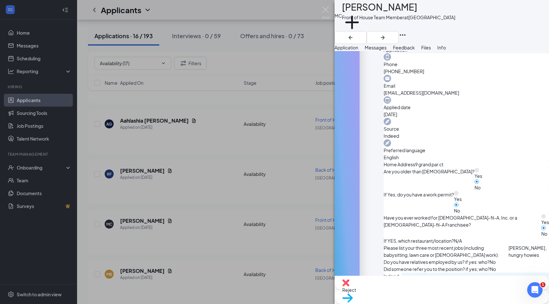
scroll to position [142, 0]
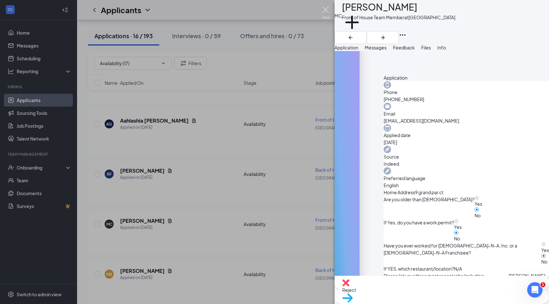
click at [328, 15] on img at bounding box center [326, 12] width 8 height 13
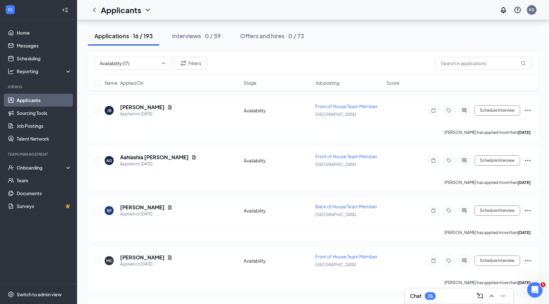
scroll to position [584, 0]
click at [142, 204] on h5 "[PERSON_NAME]" at bounding box center [142, 207] width 45 height 7
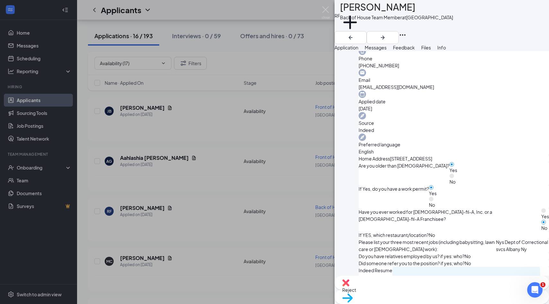
scroll to position [205, 0]
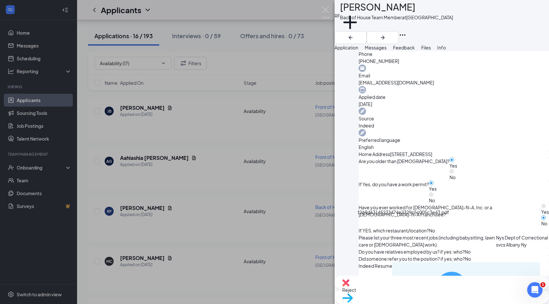
click at [481, 304] on div "f269d63145233474e2329c5c005c3e43.pdf" at bounding box center [508, 307] width 55 height 5
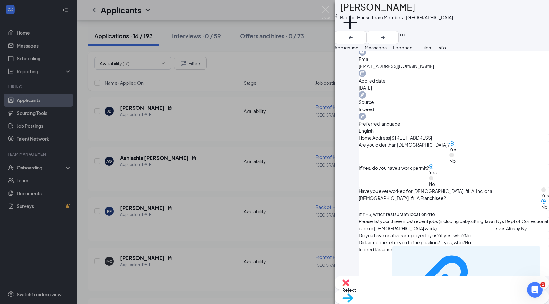
scroll to position [219, 0]
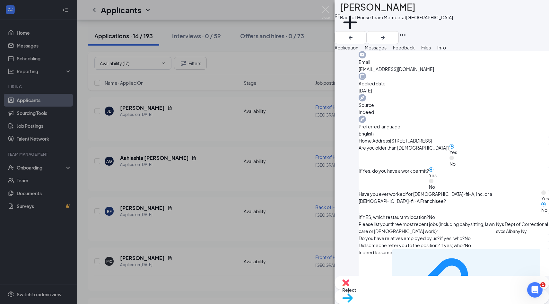
click at [408, 290] on div "Reject" at bounding box center [441, 283] width 214 height 14
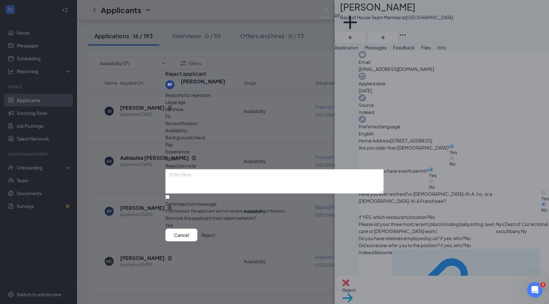
click at [187, 127] on span "Availability" at bounding box center [176, 130] width 22 height 7
click at [271, 122] on div "Legal age No show Fit No certification Availability Background check Pay Experi…" at bounding box center [274, 131] width 218 height 64
click at [190, 148] on span "Experience" at bounding box center [177, 151] width 24 height 7
click at [215, 241] on button "Reject" at bounding box center [208, 234] width 14 height 13
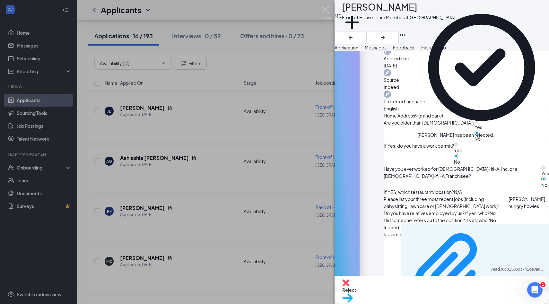
scroll to position [572, 0]
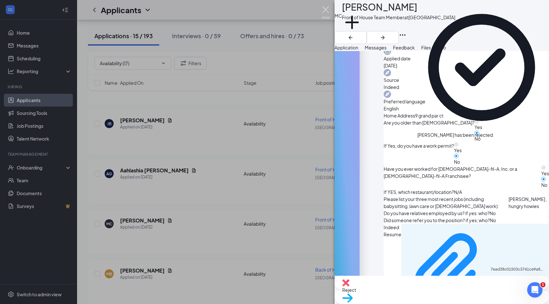
click at [324, 10] on img at bounding box center [326, 12] width 8 height 13
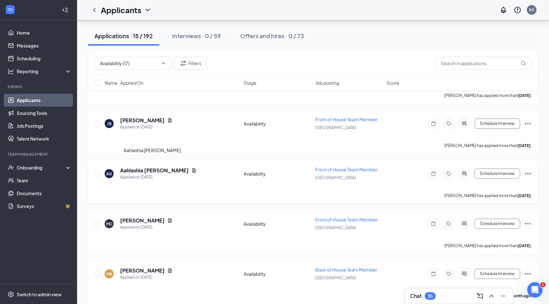
click at [156, 167] on h5 "Aahlashia Gaskins" at bounding box center [154, 170] width 69 height 7
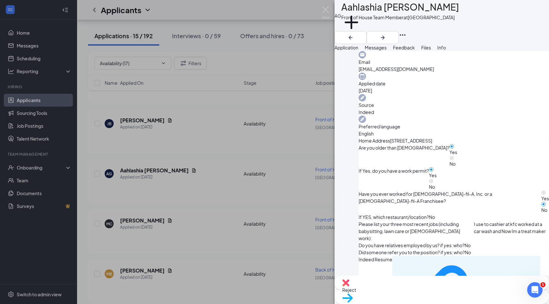
scroll to position [222, 0]
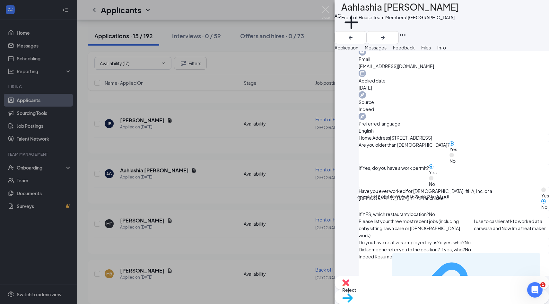
click at [481, 296] on div "3dd5f131274bb9a9b5a81528a8d21c0d.pdf" at bounding box center [508, 298] width 55 height 5
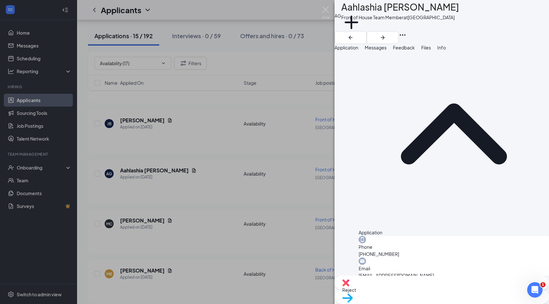
scroll to position [0, 0]
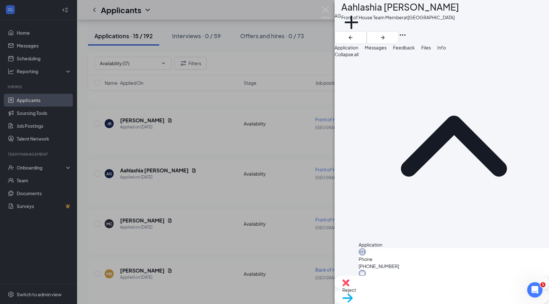
click at [405, 290] on div "Reject" at bounding box center [441, 283] width 214 height 14
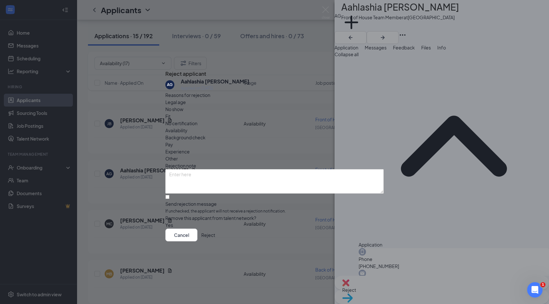
click at [310, 108] on div "Reasons for rejection Legal age No show Fit No certification Availability Backg…" at bounding box center [274, 159] width 218 height 137
click at [310, 127] on div "Availability" at bounding box center [274, 130] width 218 height 7
click at [215, 237] on button "Reject" at bounding box center [208, 234] width 14 height 13
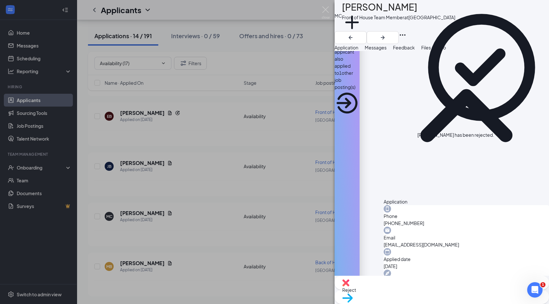
scroll to position [522, 0]
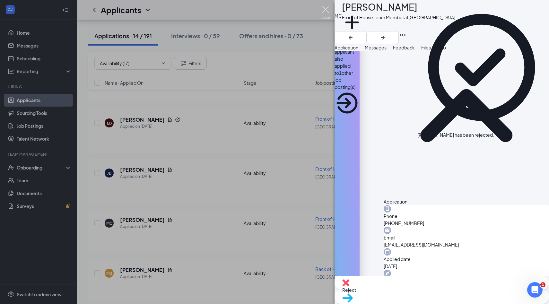
click at [323, 12] on img at bounding box center [326, 12] width 8 height 13
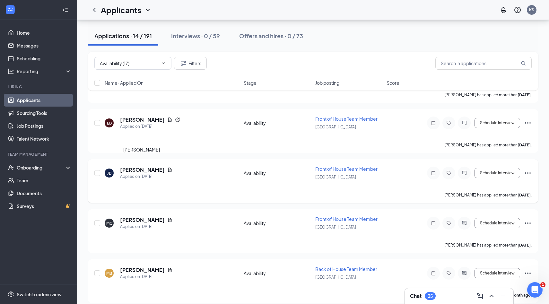
click at [157, 166] on h5 "Jennifer Bahadur" at bounding box center [142, 169] width 45 height 7
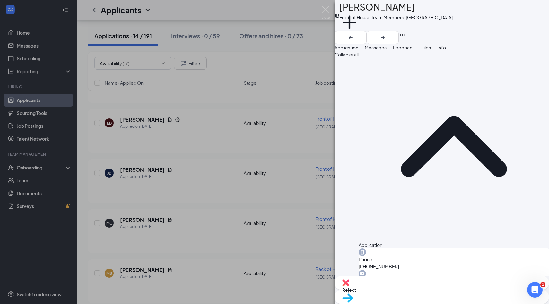
click at [330, 19] on div "JB Jennifer Bahadur Front of House Team Member at Palm Coast Add a tag Applicat…" at bounding box center [274, 152] width 549 height 304
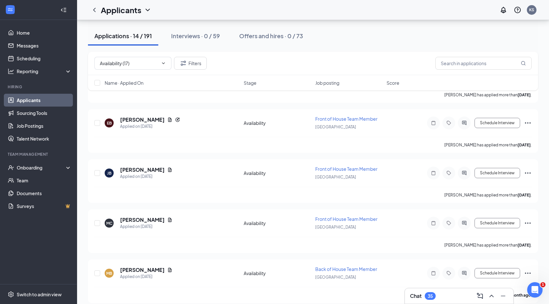
click at [70, 12] on div at bounding box center [65, 10] width 13 height 13
